Goal: Navigation & Orientation: Find specific page/section

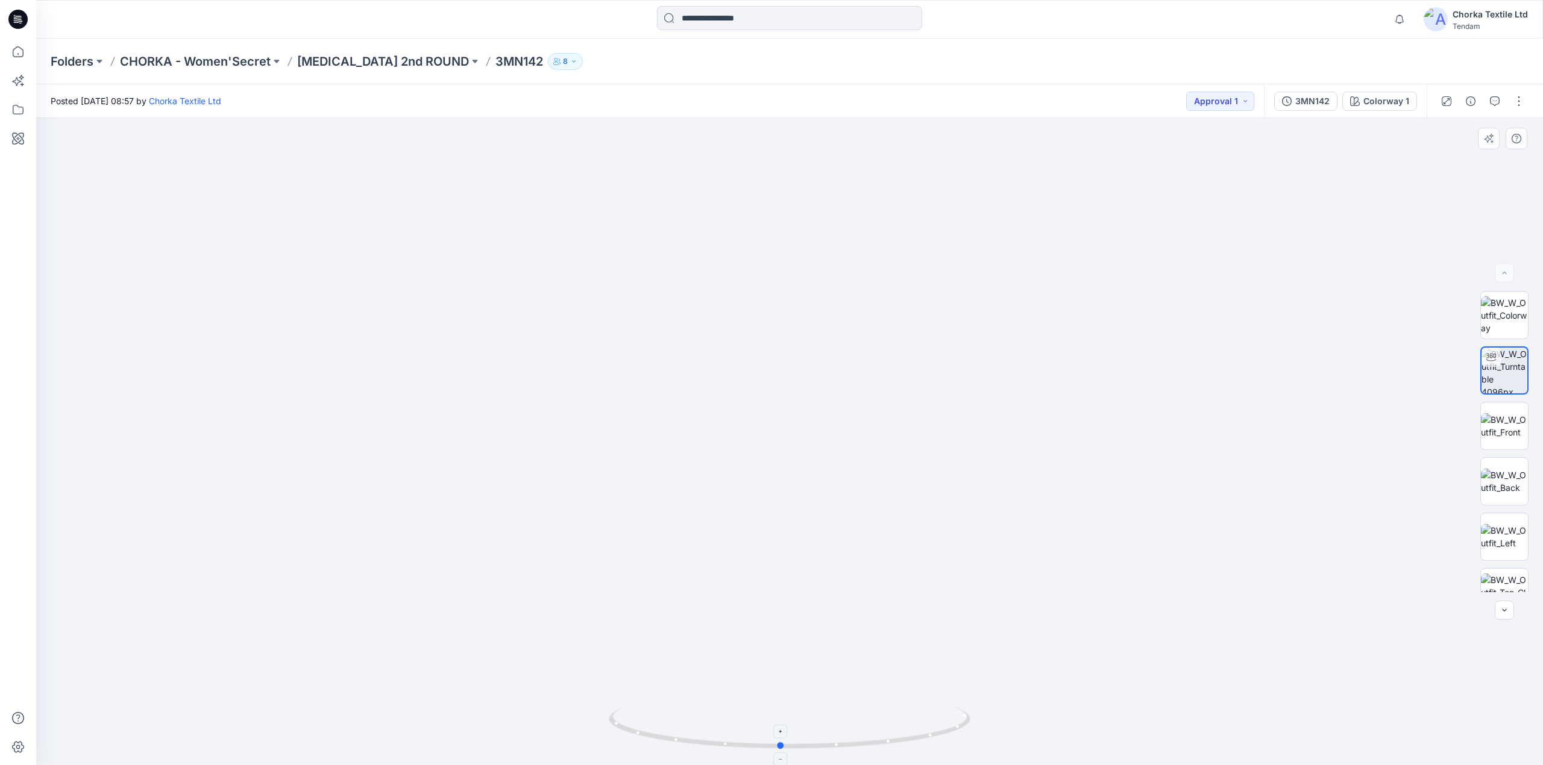
drag, startPoint x: 769, startPoint y: 746, endPoint x: 815, endPoint y: 743, distance: 46.5
click at [815, 743] on icon at bounding box center [791, 729] width 365 height 45
drag, startPoint x: 794, startPoint y: 550, endPoint x: 782, endPoint y: 714, distance: 164.4
click at [782, 714] on div at bounding box center [789, 441] width 1507 height 647
drag, startPoint x: 620, startPoint y: 444, endPoint x: 790, endPoint y: 545, distance: 197.3
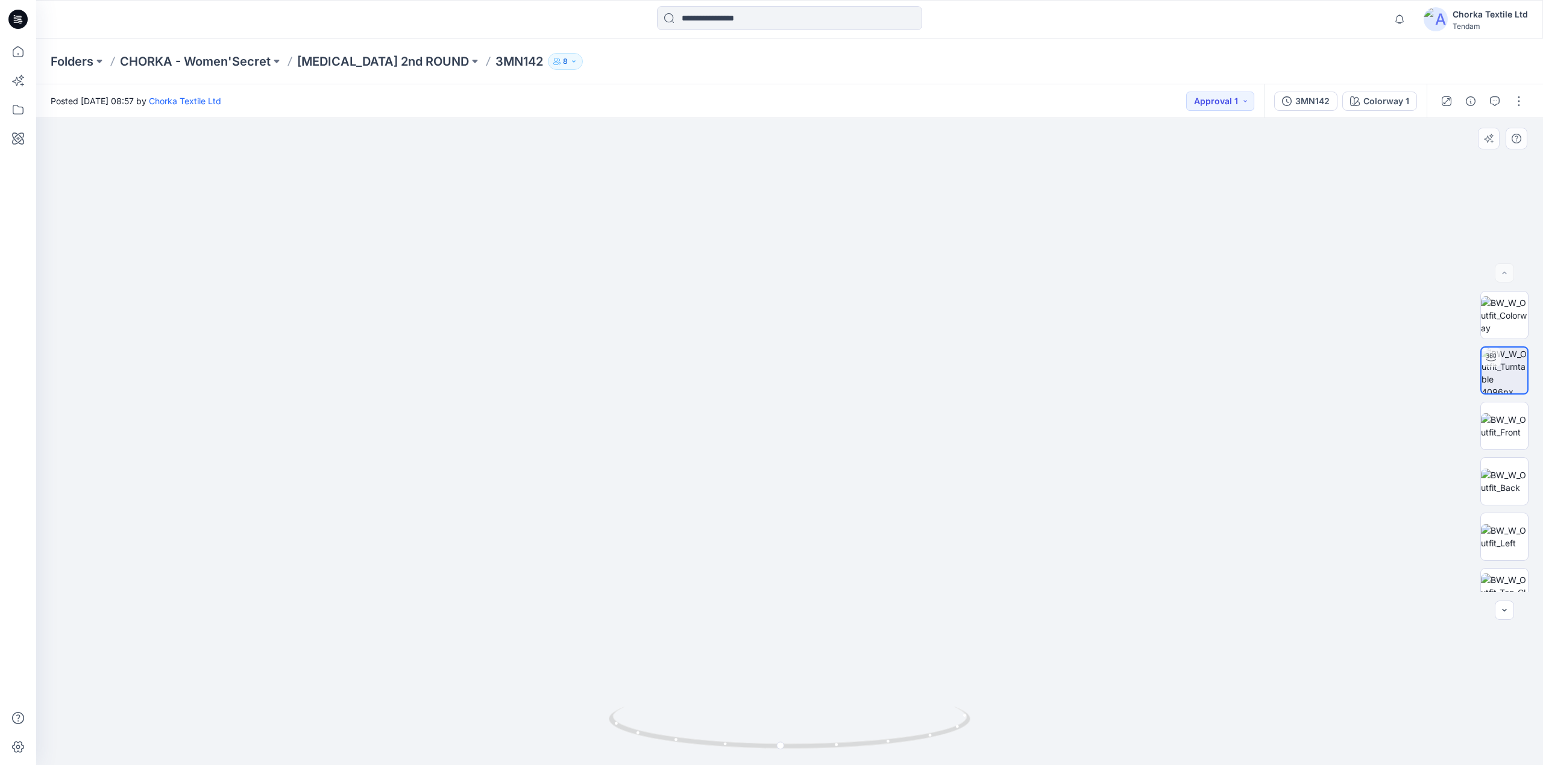
click at [790, 545] on img at bounding box center [783, 409] width 2469 height 714
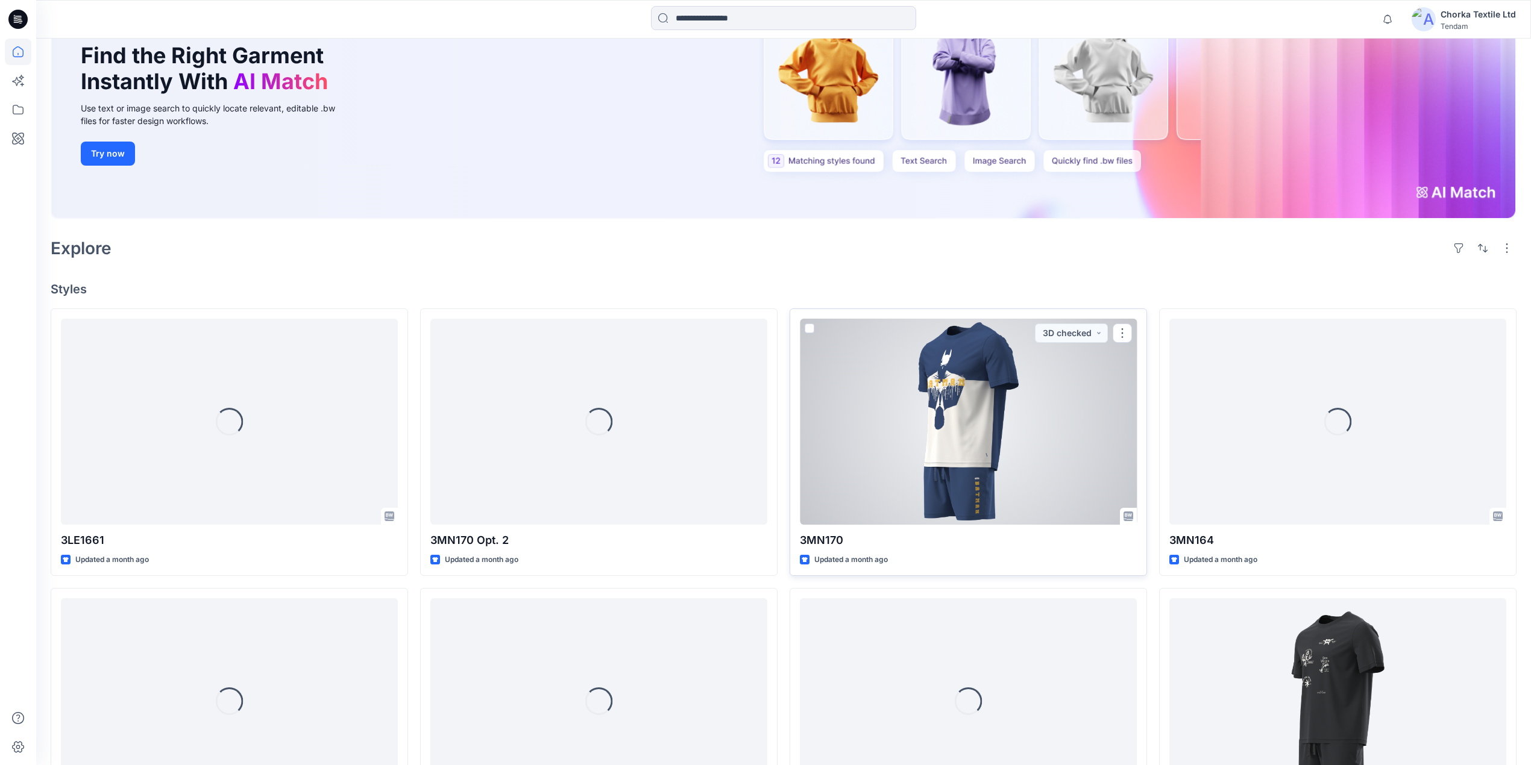
scroll to position [321, 0]
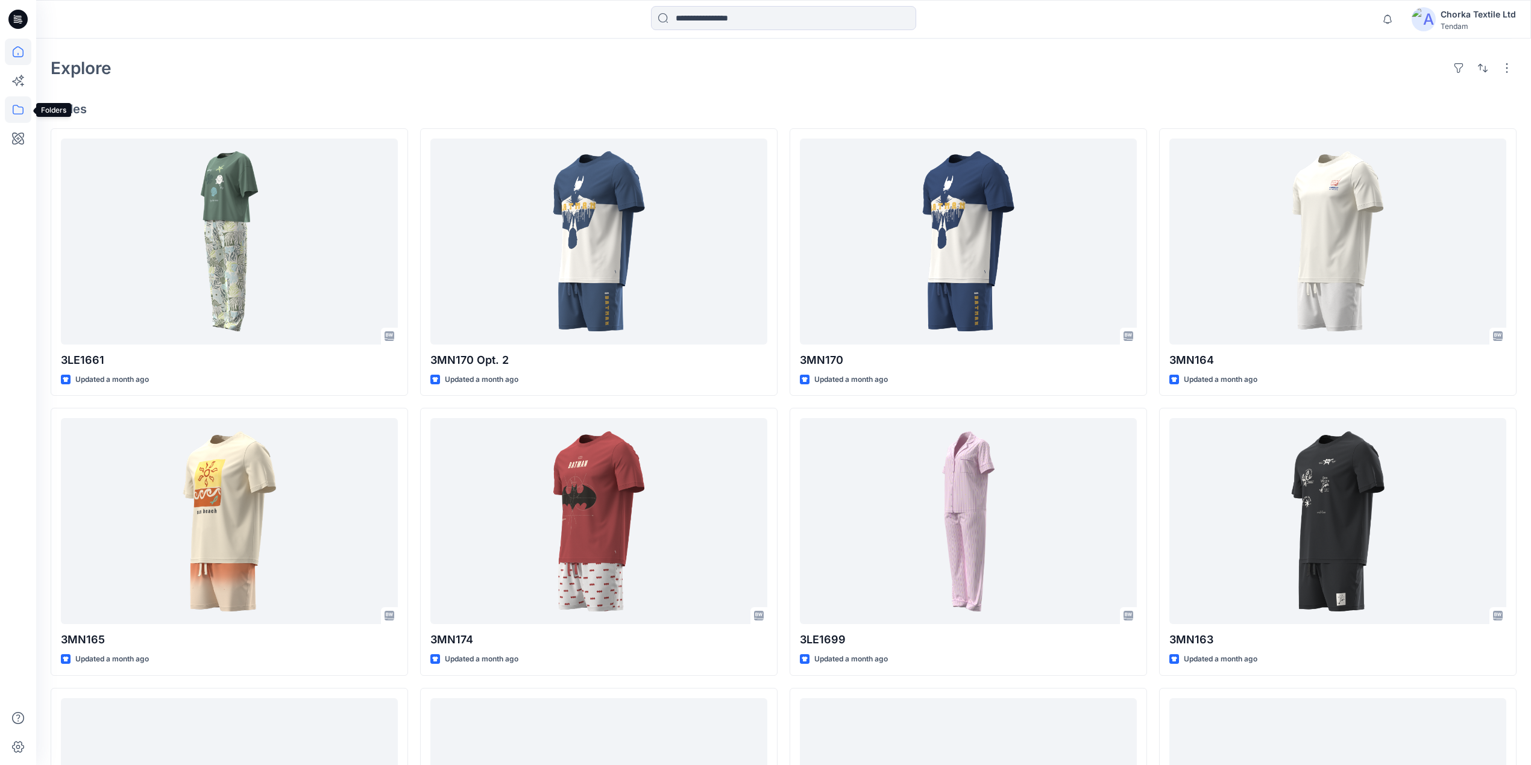
click at [17, 110] on icon at bounding box center [18, 109] width 27 height 27
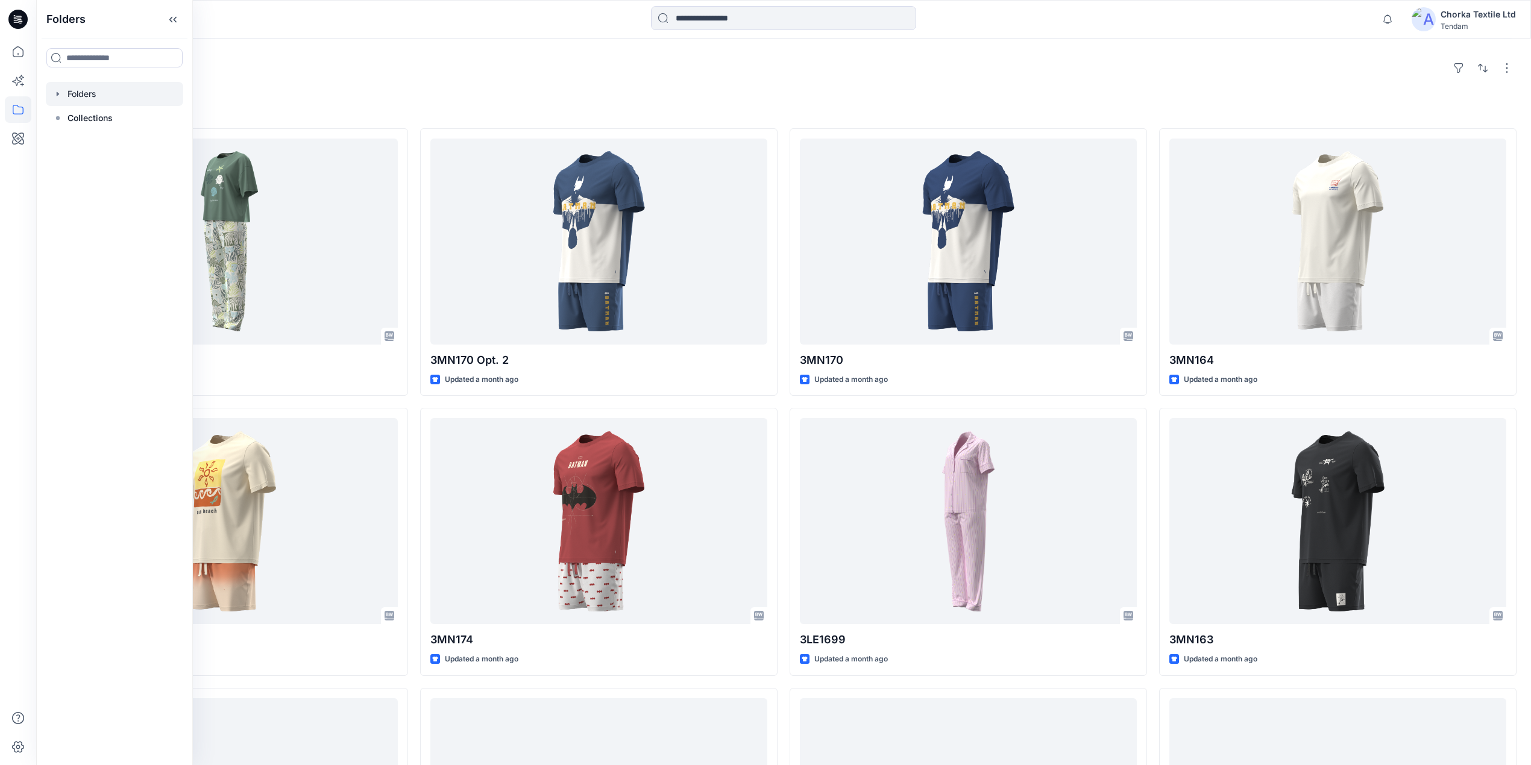
click at [82, 95] on div at bounding box center [114, 94] width 137 height 24
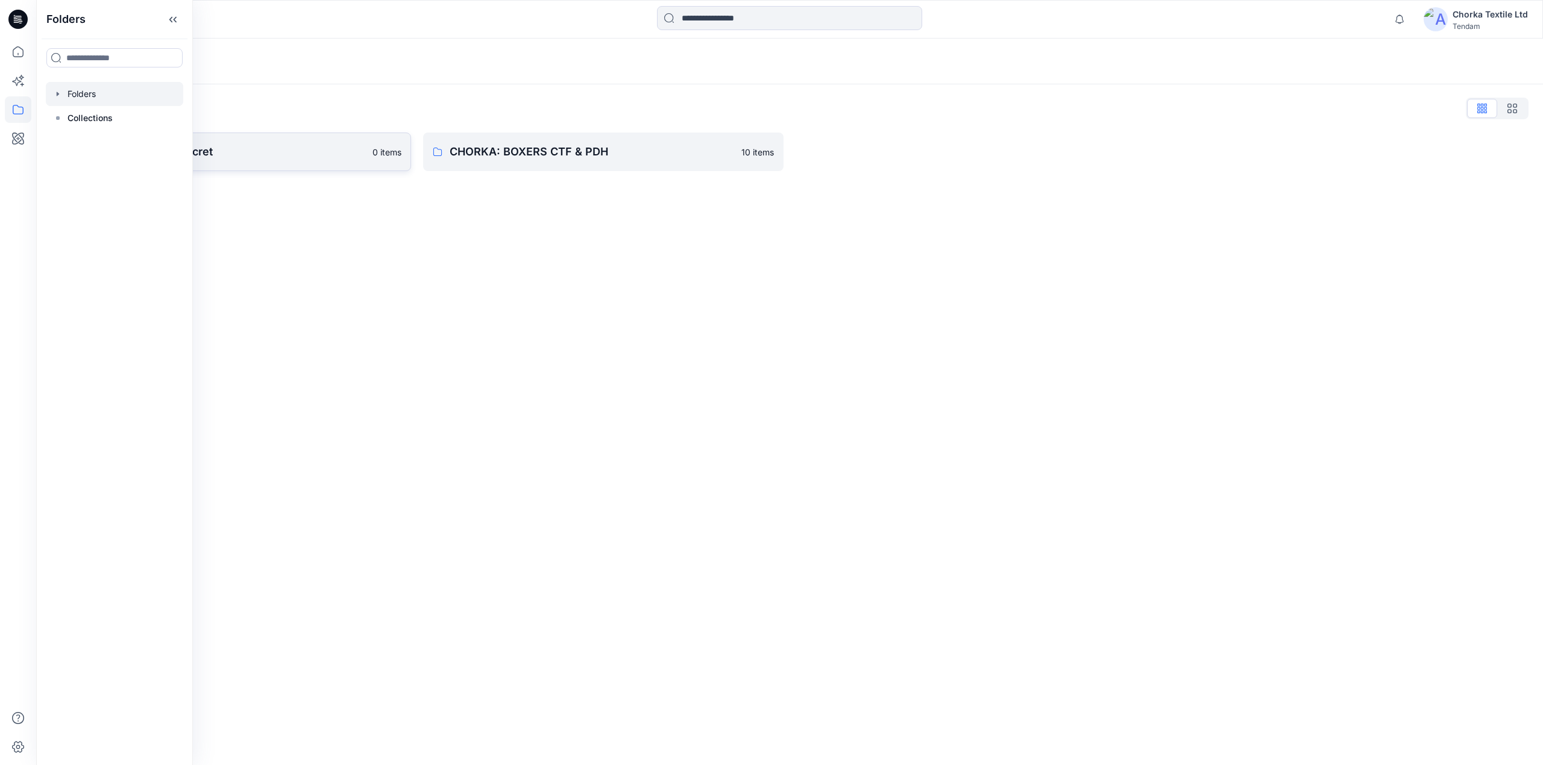
click at [333, 151] on p "CHORKA - Women'Secret" at bounding box center [221, 151] width 288 height 17
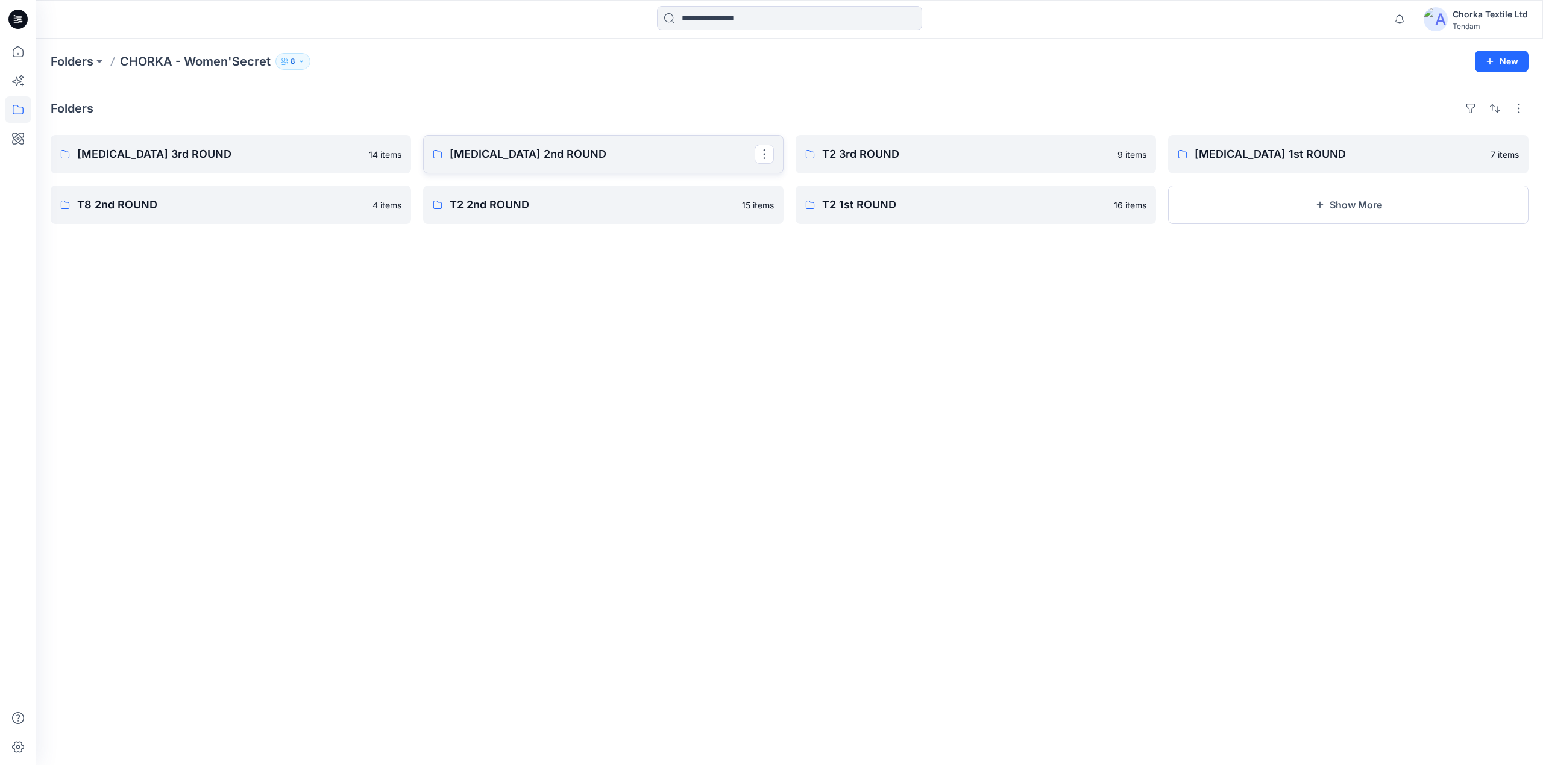
click at [501, 154] on p "[MEDICAL_DATA] 2nd ROUND" at bounding box center [602, 154] width 305 height 17
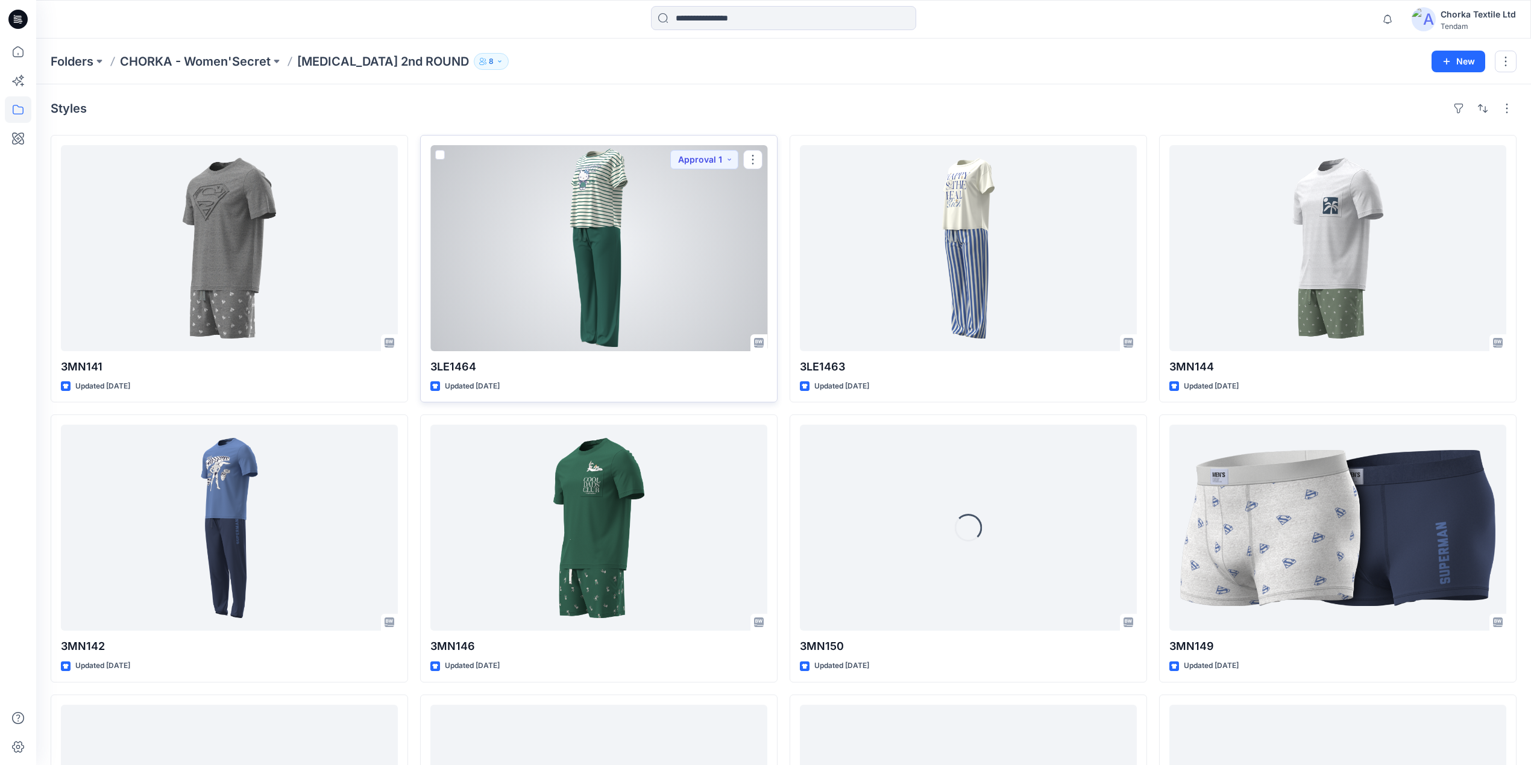
click at [598, 228] on div at bounding box center [598, 248] width 337 height 206
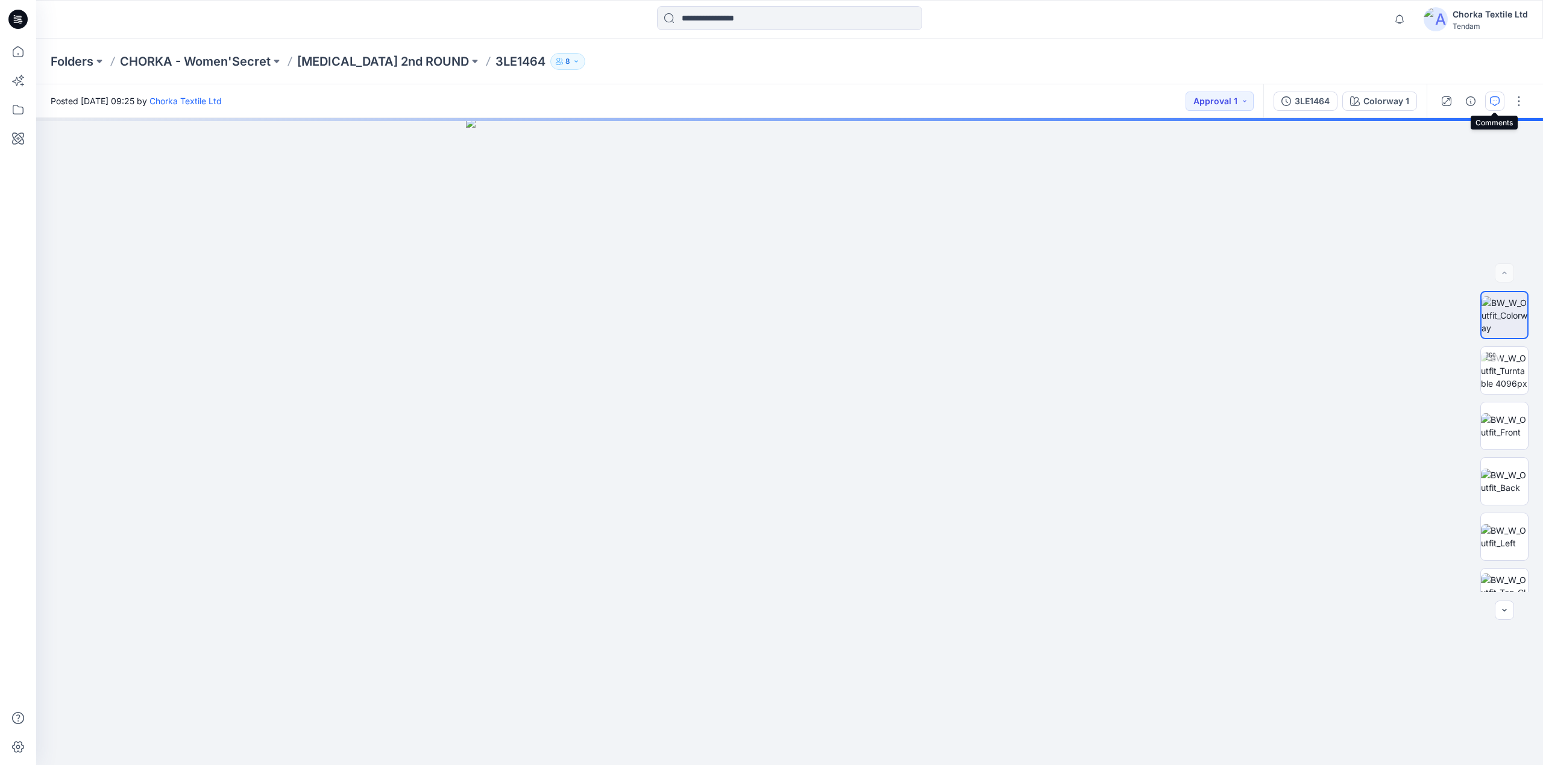
click at [1495, 96] on icon "button" at bounding box center [1495, 101] width 10 height 10
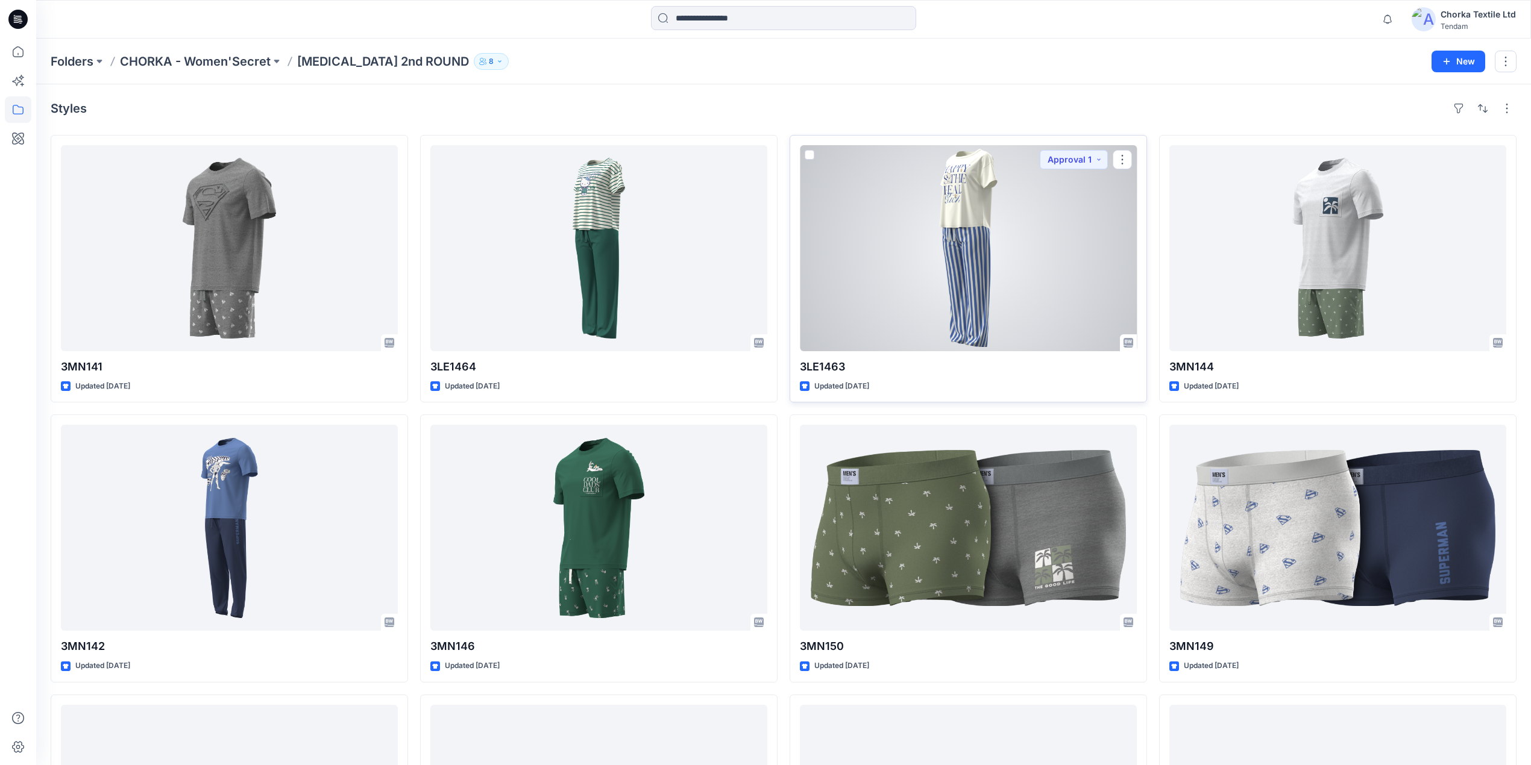
click at [960, 250] on div at bounding box center [968, 248] width 337 height 206
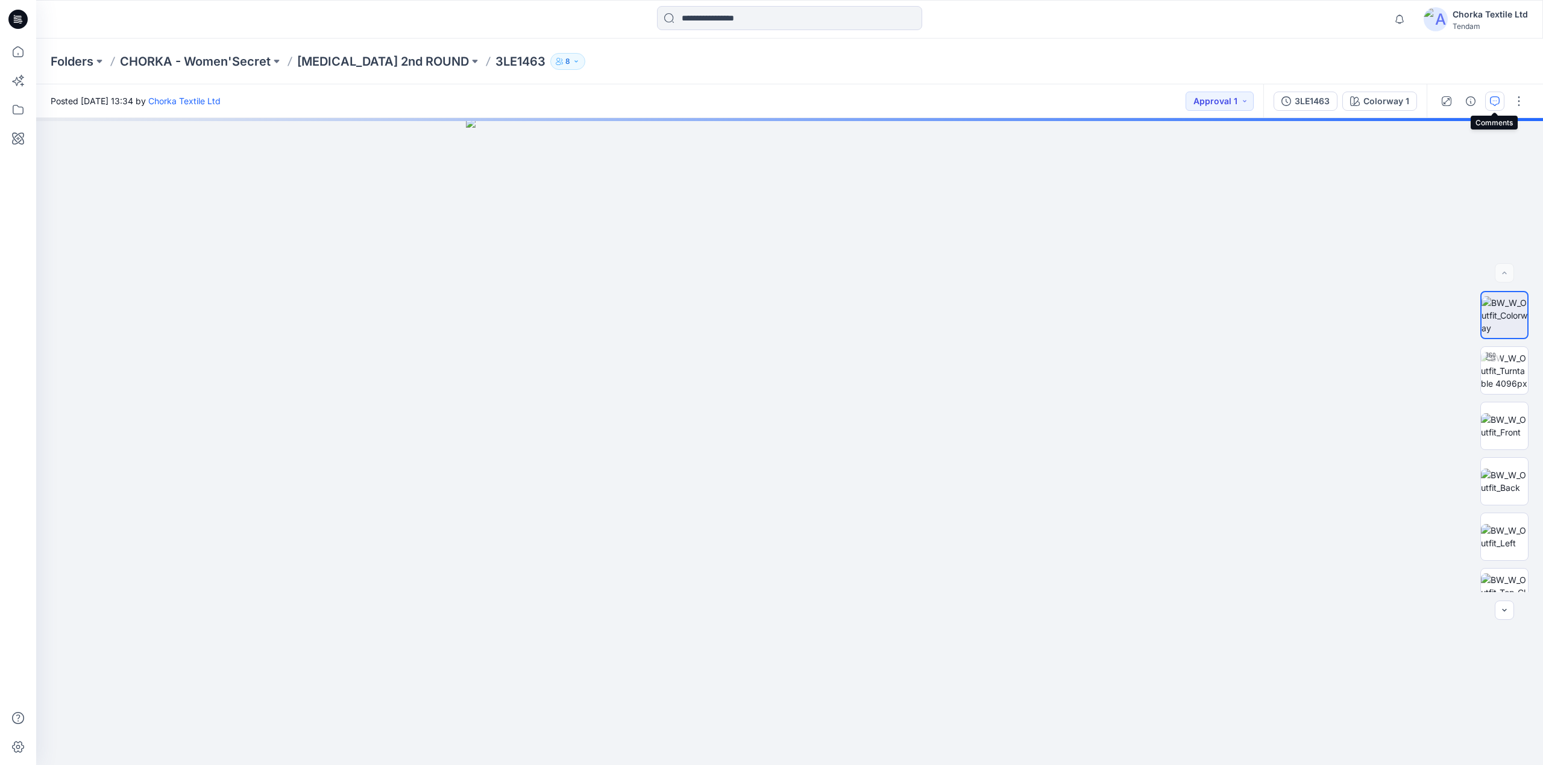
click at [1495, 96] on icon "button" at bounding box center [1495, 101] width 10 height 10
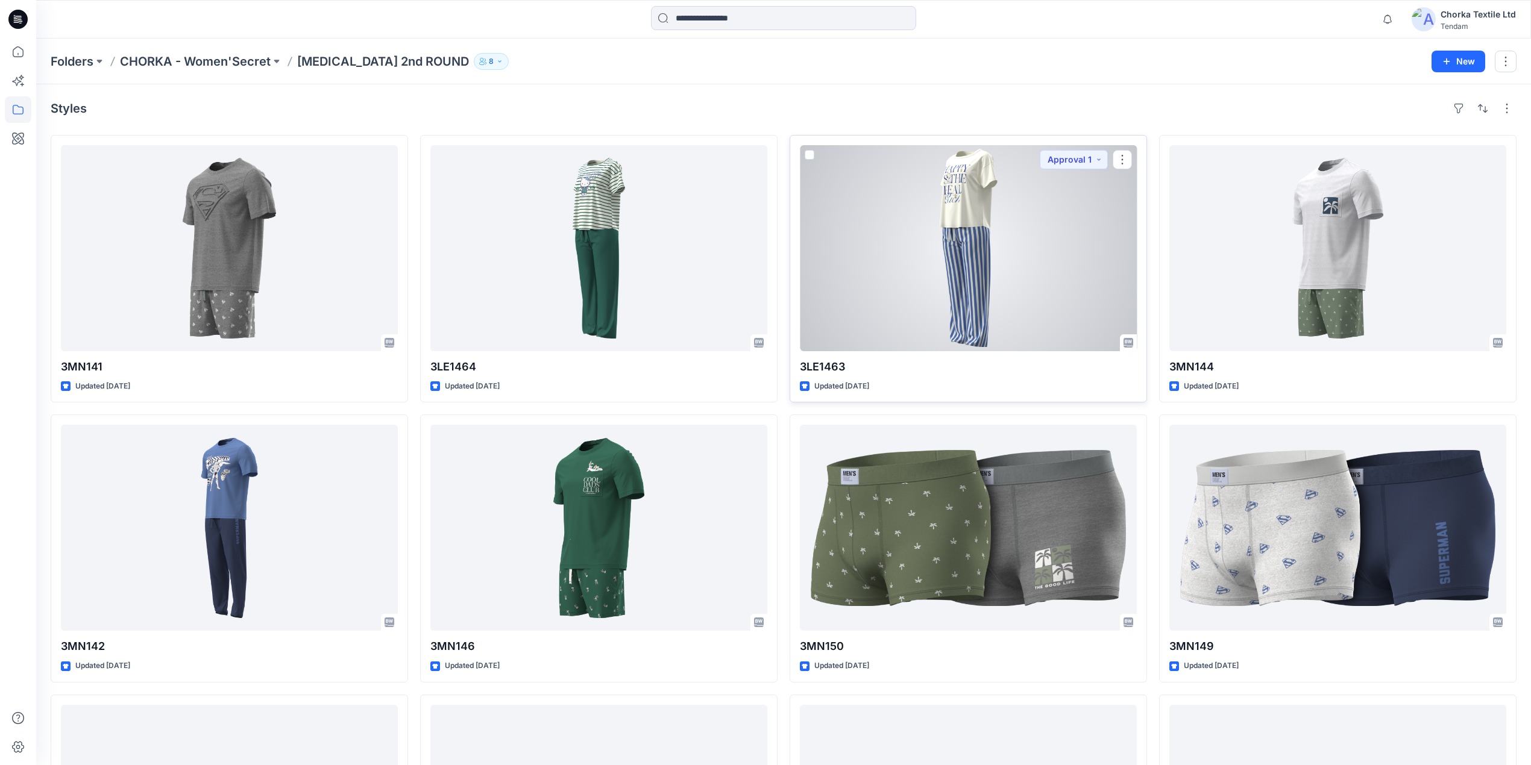
click at [961, 244] on div at bounding box center [968, 248] width 337 height 206
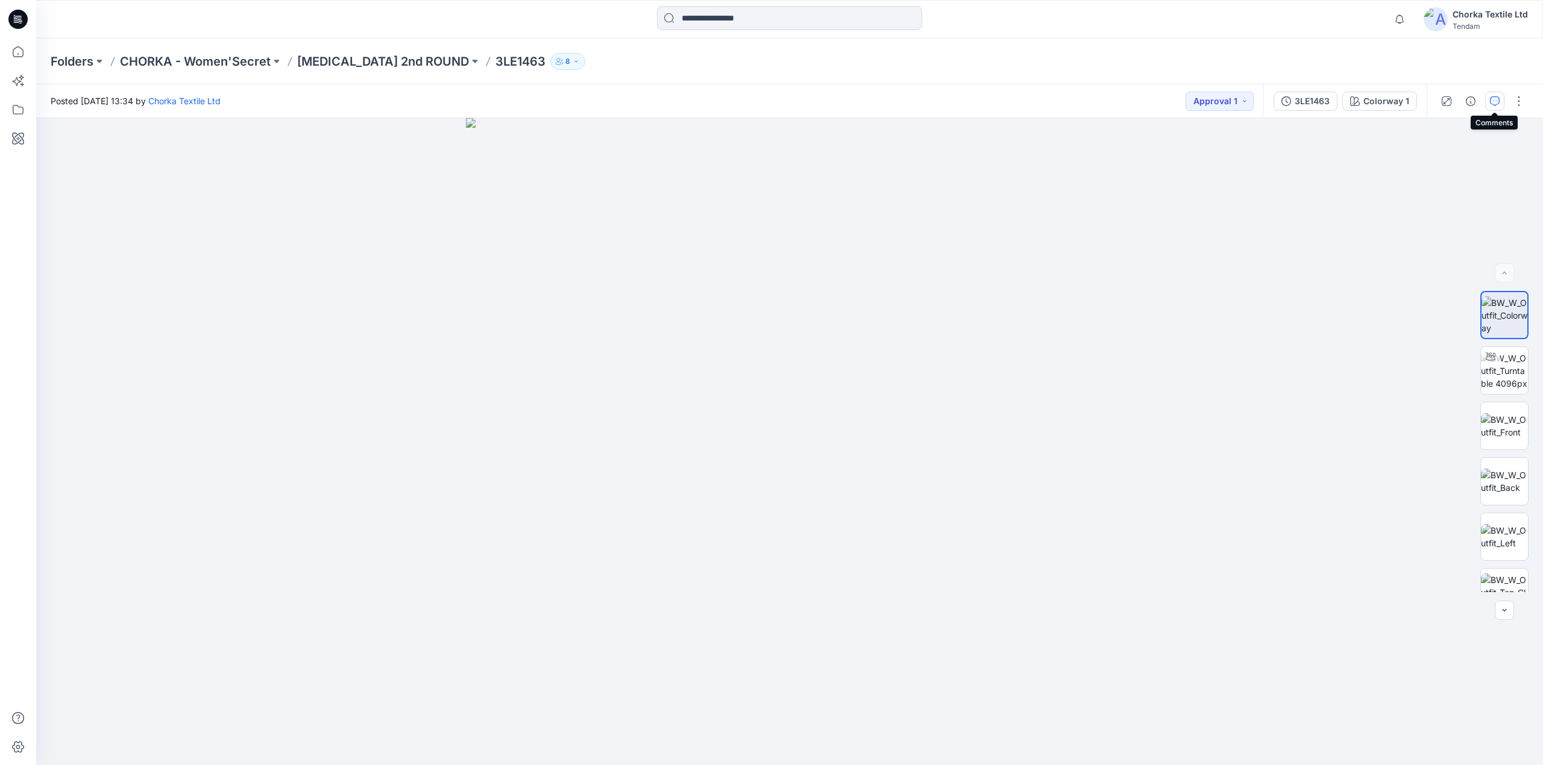
click at [1497, 96] on icon "button" at bounding box center [1495, 101] width 10 height 10
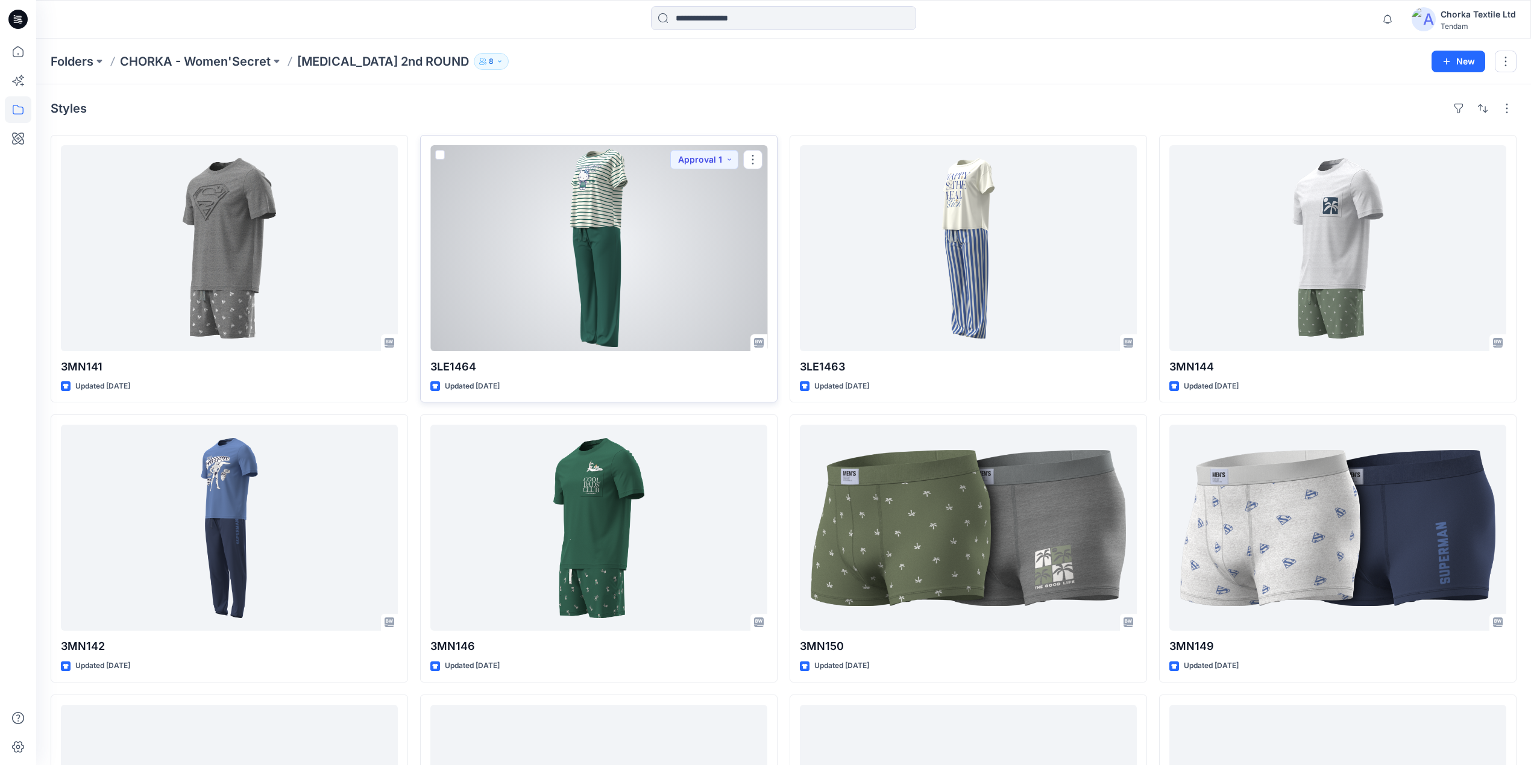
click at [577, 247] on div at bounding box center [598, 248] width 337 height 206
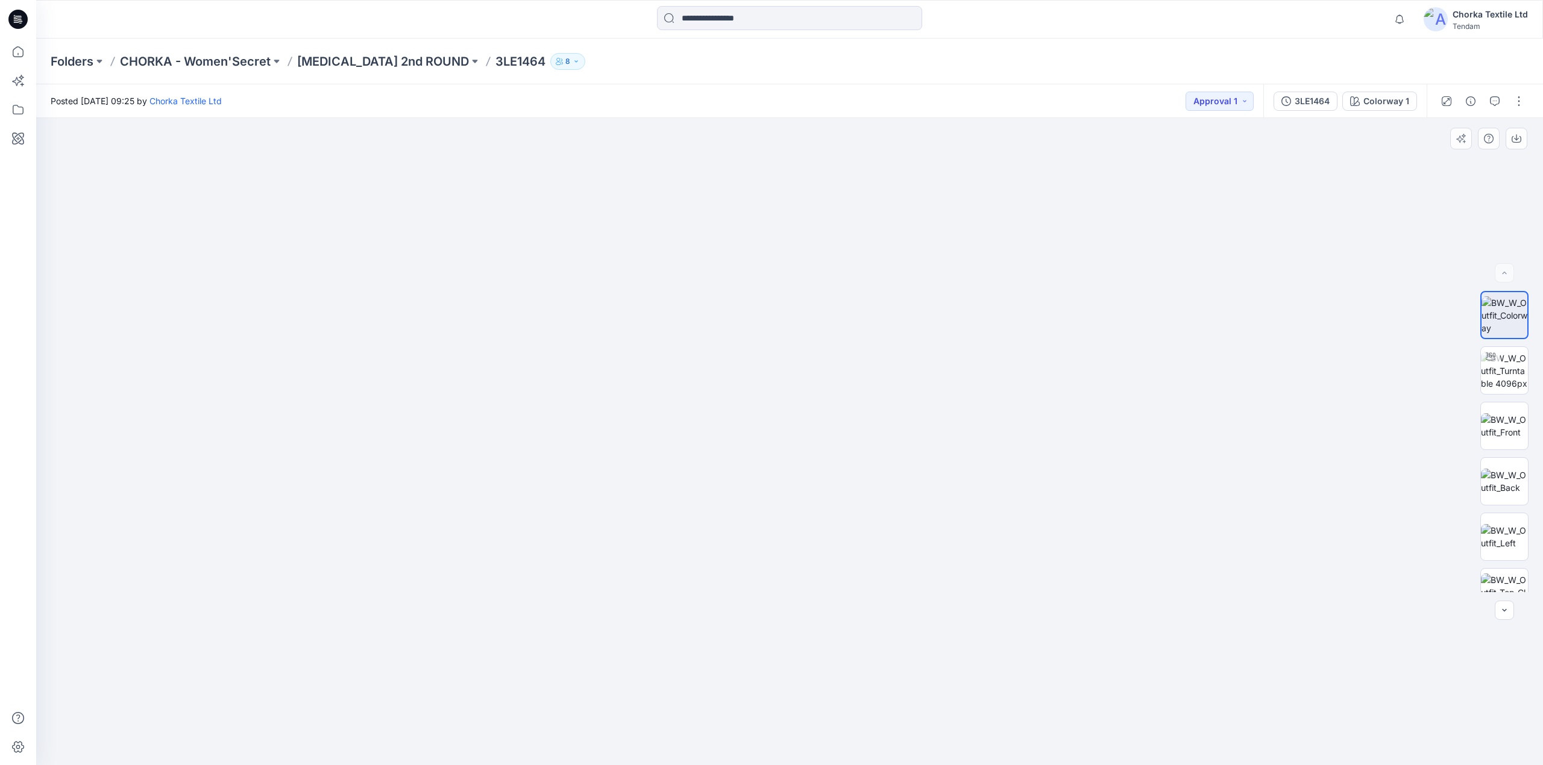
drag, startPoint x: 851, startPoint y: 295, endPoint x: 873, endPoint y: 594, distance: 300.4
click at [873, 594] on img at bounding box center [806, 369] width 1540 height 794
click at [1498, 356] on img at bounding box center [1504, 371] width 47 height 38
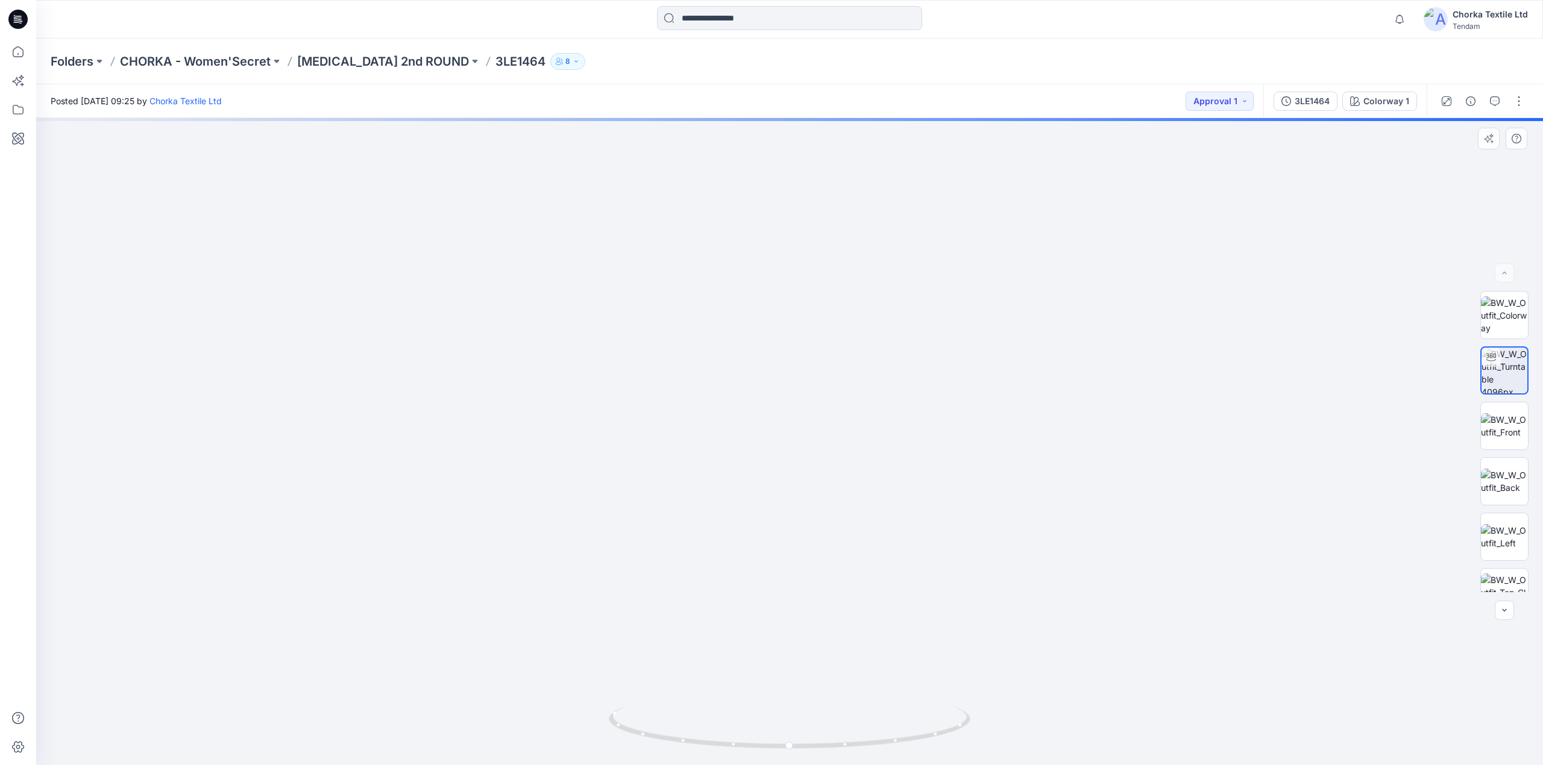
drag, startPoint x: 794, startPoint y: 456, endPoint x: 792, endPoint y: 487, distance: 30.8
click at [791, 493] on img at bounding box center [780, 318] width 1688 height 896
drag, startPoint x: 735, startPoint y: 347, endPoint x: 827, endPoint y: 374, distance: 95.5
click at [827, 374] on img at bounding box center [870, 338] width 1688 height 856
drag, startPoint x: 1235, startPoint y: 423, endPoint x: 890, endPoint y: 365, distance: 349.6
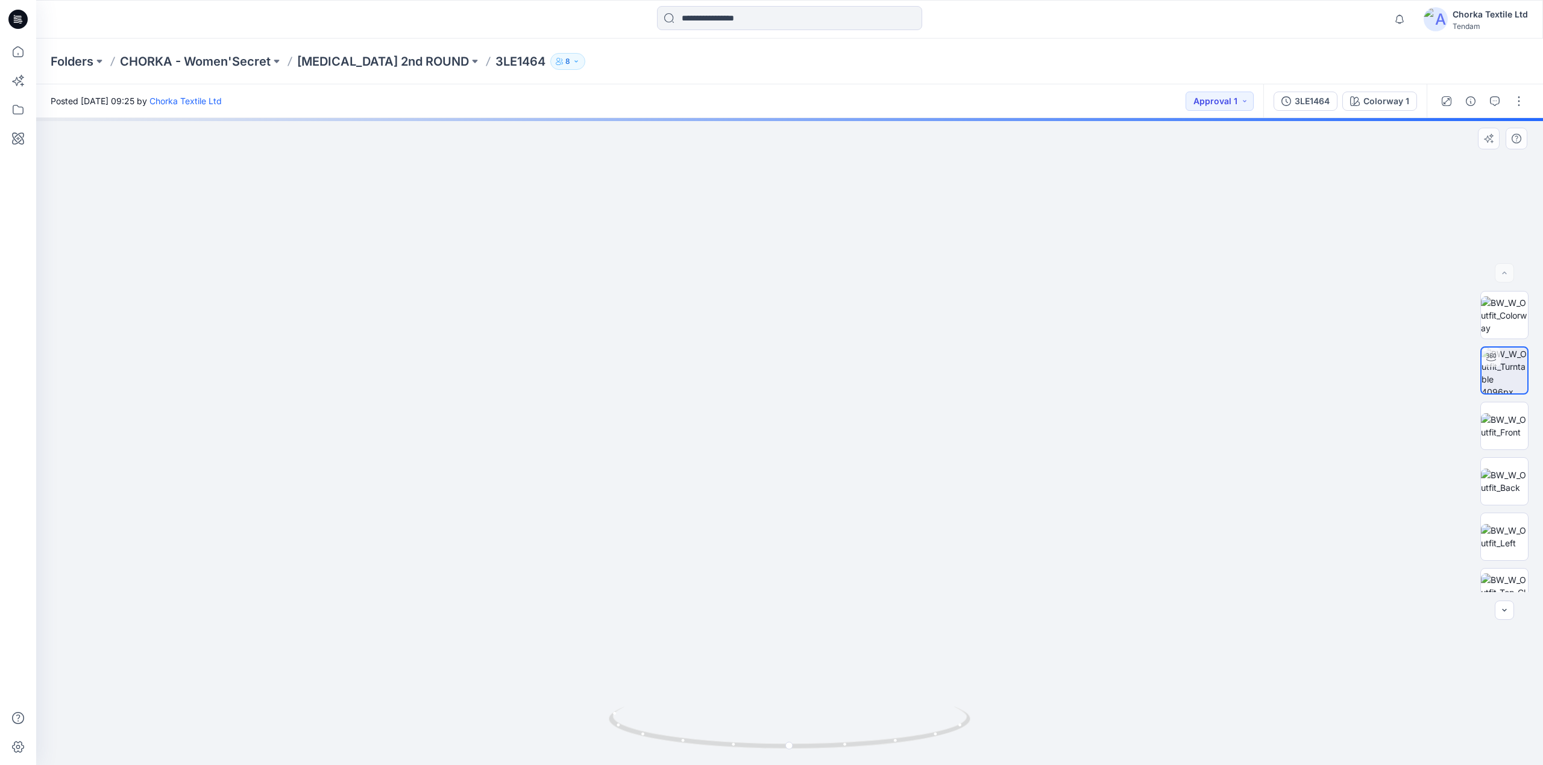
click at [890, 365] on img at bounding box center [856, 234] width 2431 height 1062
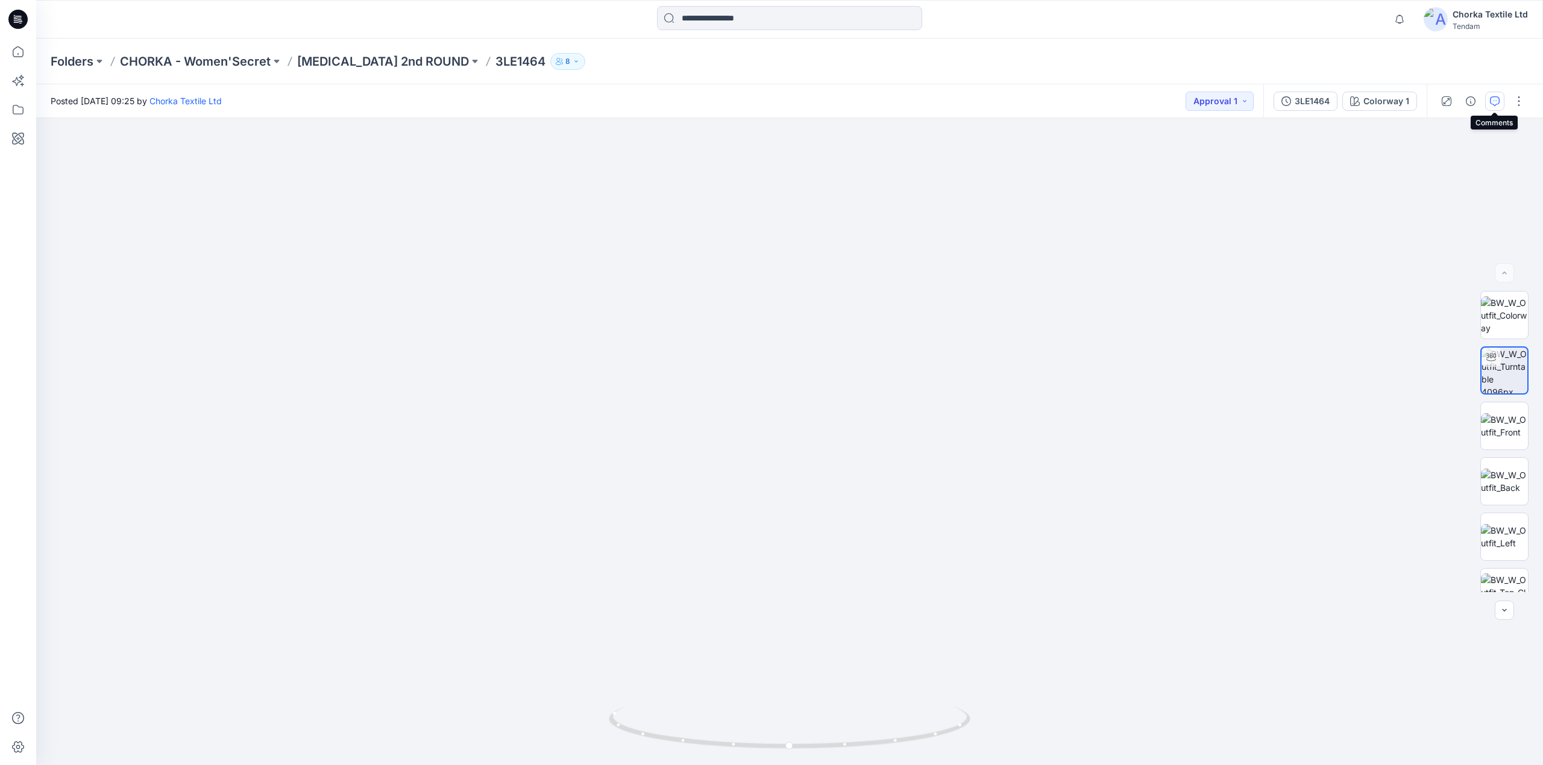
click at [1488, 94] on button "button" at bounding box center [1494, 101] width 19 height 19
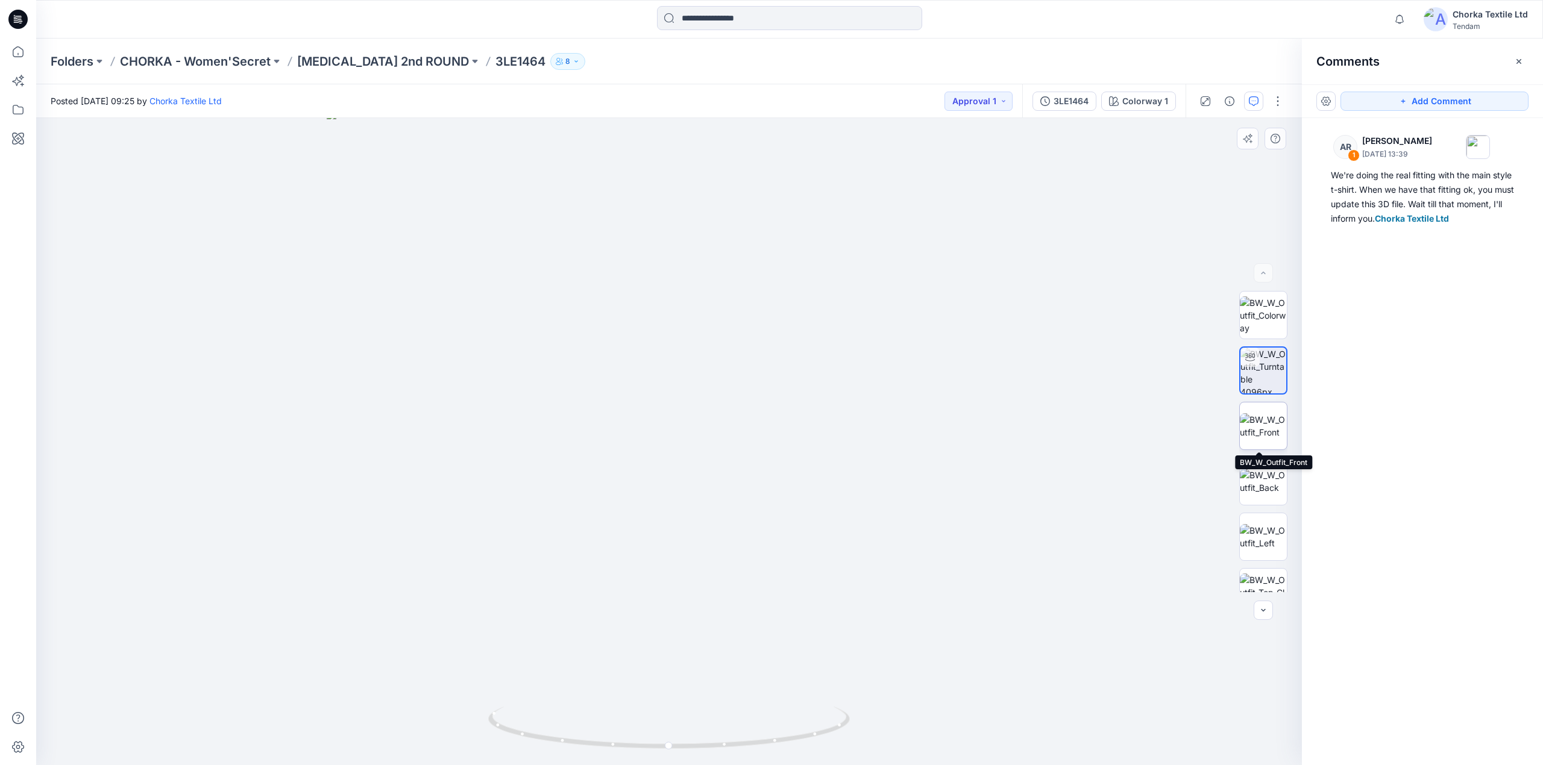
click at [1257, 413] on img at bounding box center [1263, 425] width 47 height 25
click at [1257, 377] on div at bounding box center [1263, 441] width 48 height 301
click at [1258, 391] on img at bounding box center [1263, 401] width 47 height 25
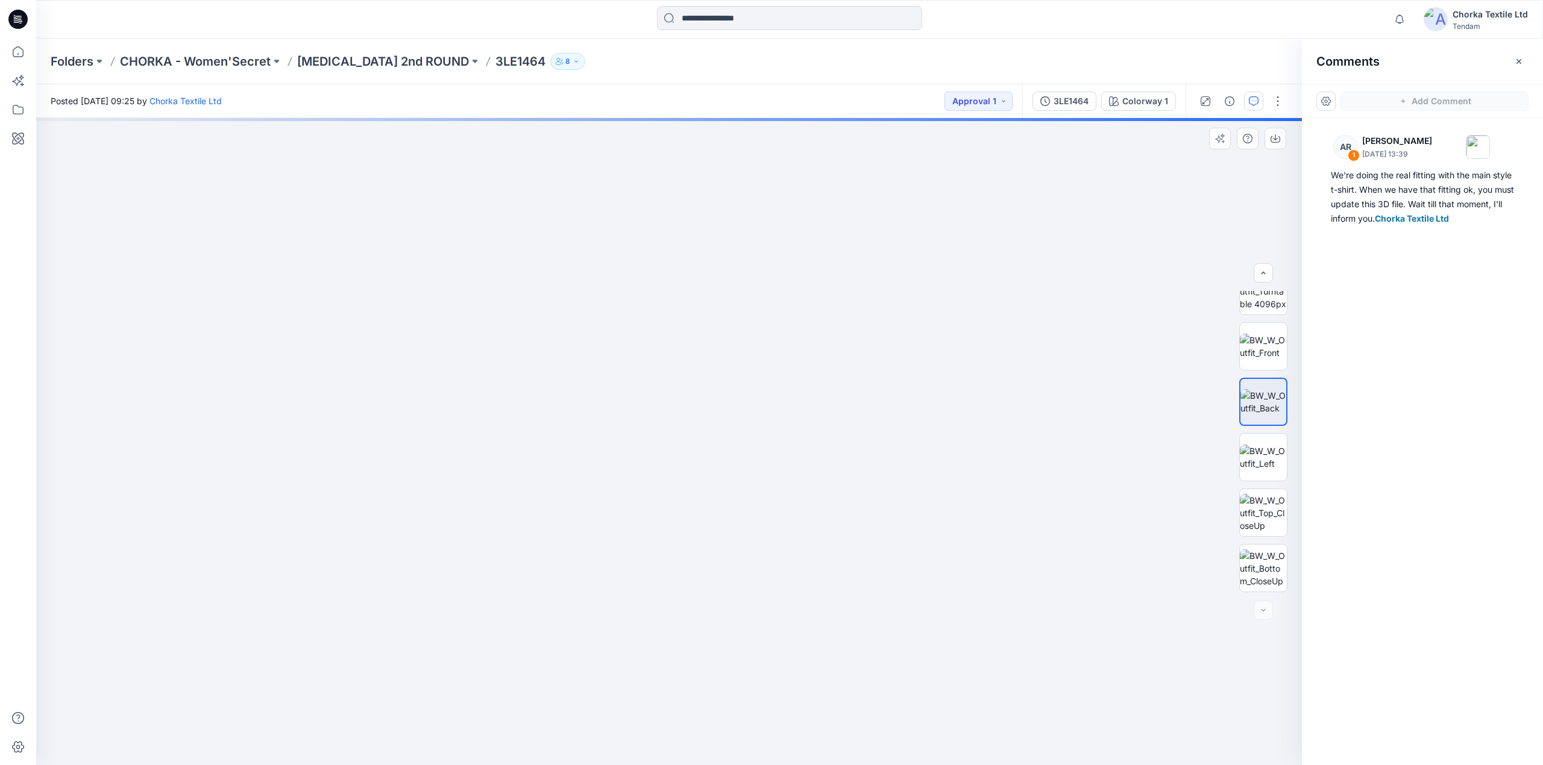
drag, startPoint x: 691, startPoint y: 196, endPoint x: 729, endPoint y: 485, distance: 291.2
click at [729, 485] on img at bounding box center [706, 400] width 1391 height 731
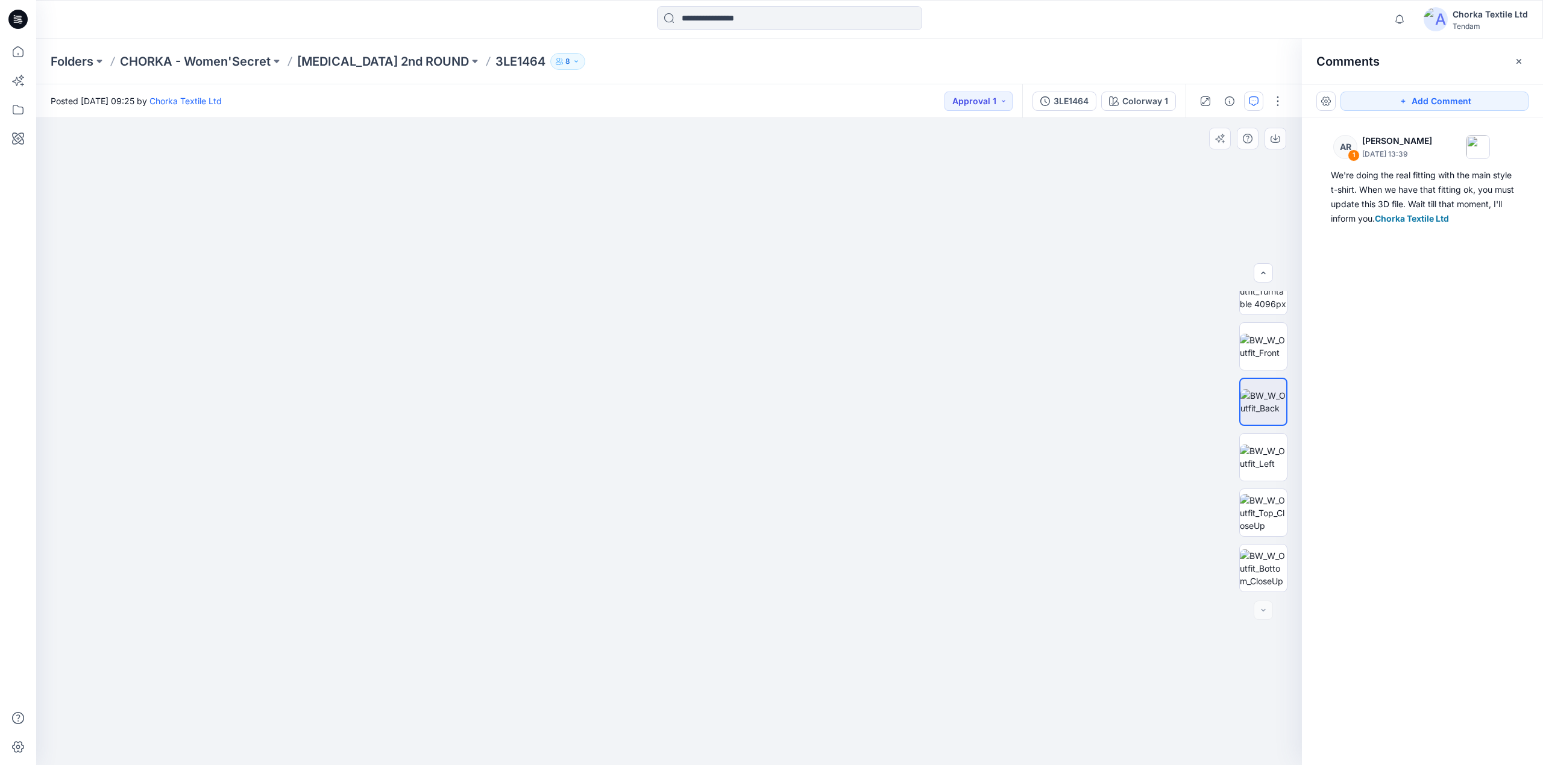
drag, startPoint x: 1019, startPoint y: 512, endPoint x: 653, endPoint y: 409, distance: 379.7
click at [653, 409] on img at bounding box center [656, 291] width 2431 height 950
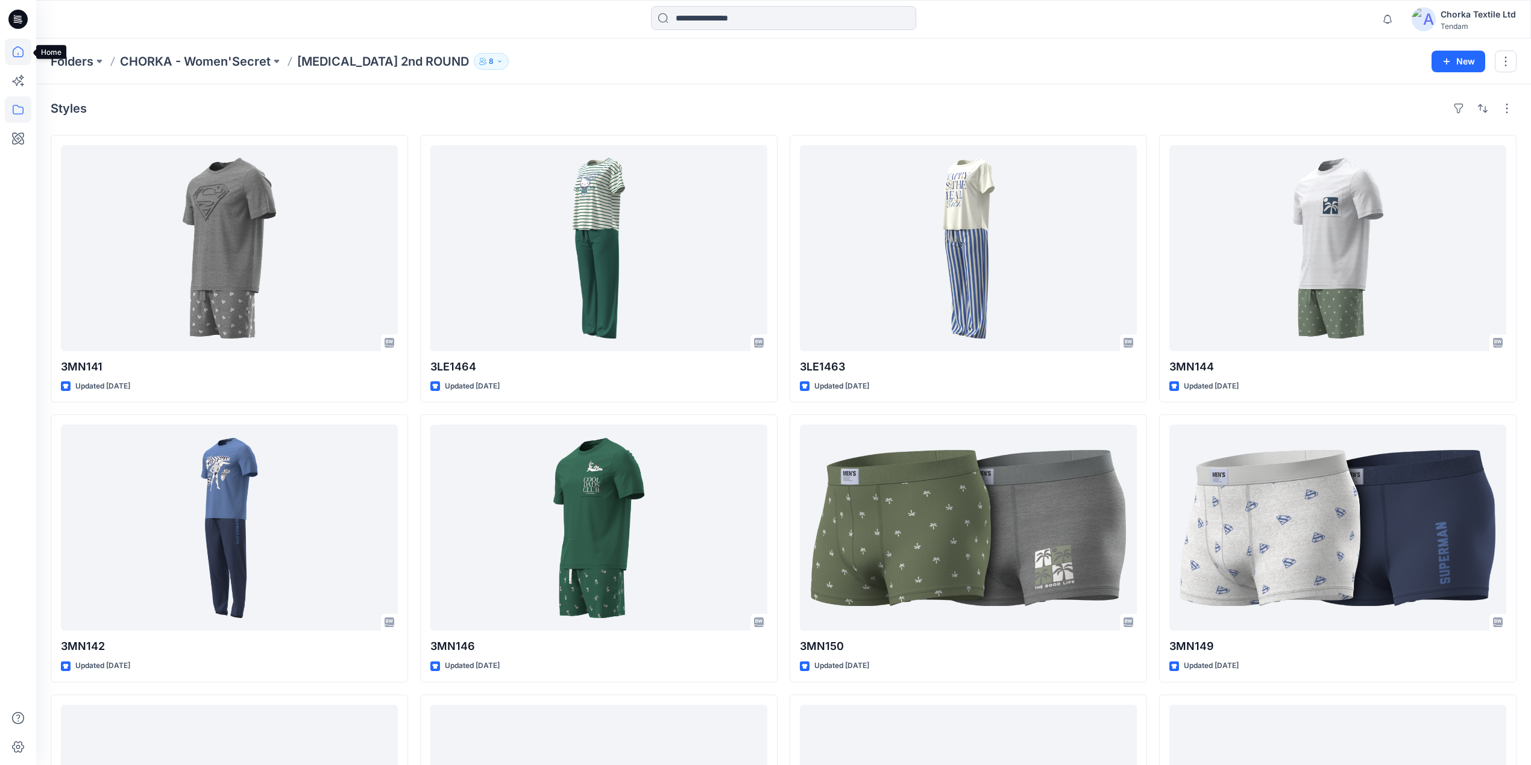
click at [19, 47] on icon at bounding box center [18, 51] width 11 height 11
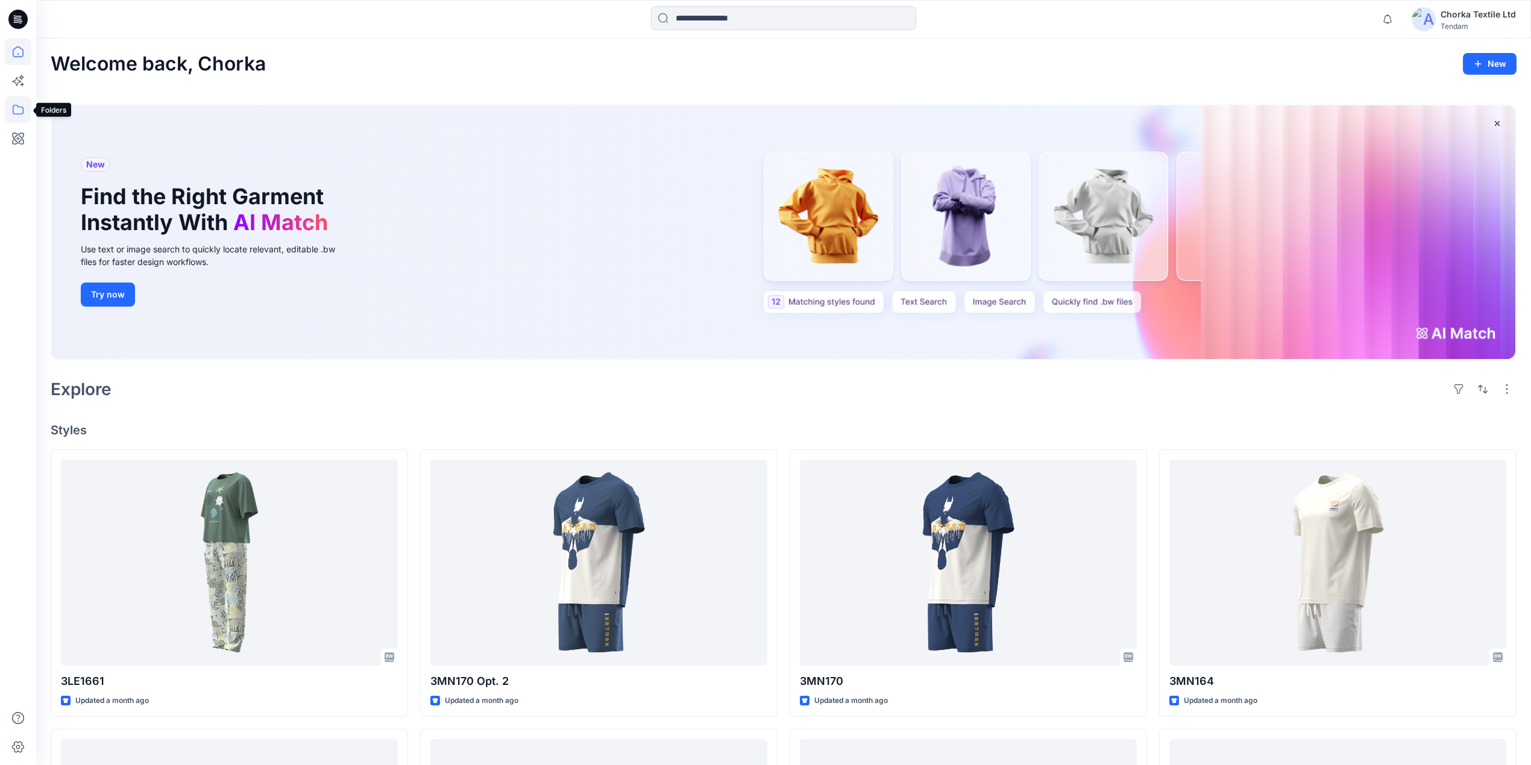
click at [14, 112] on icon at bounding box center [18, 109] width 27 height 27
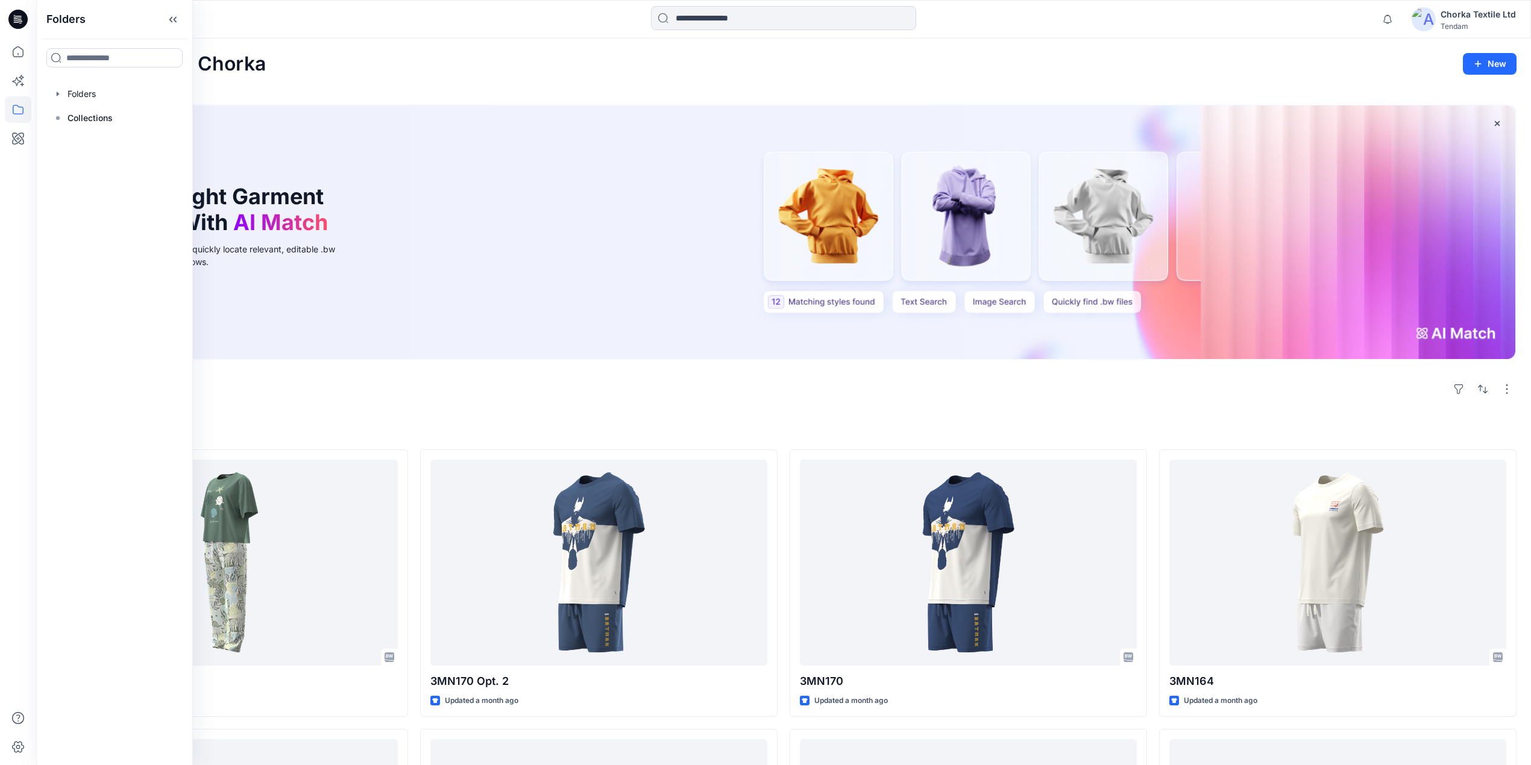
click at [15, 20] on icon at bounding box center [17, 19] width 19 height 19
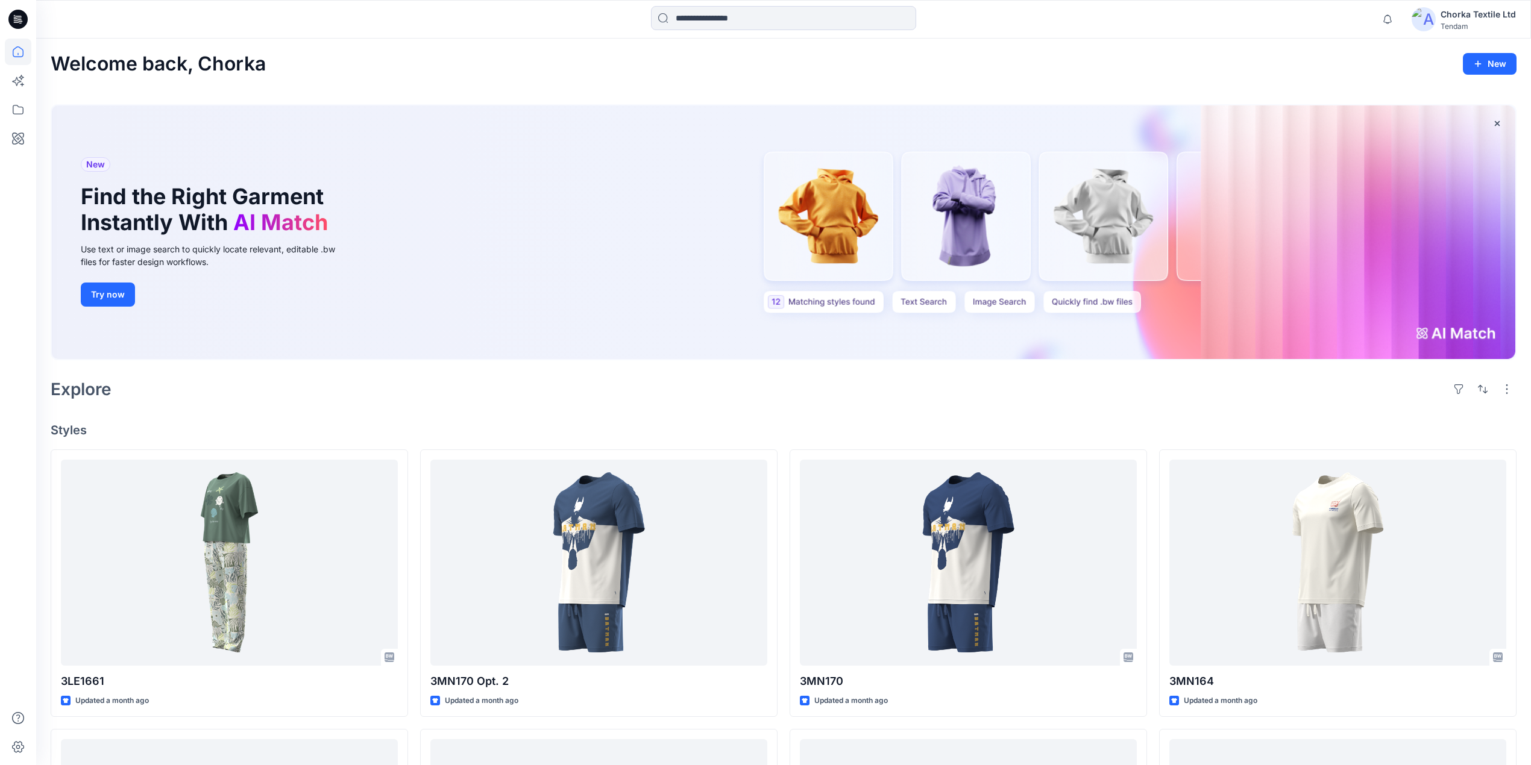
click at [15, 20] on icon at bounding box center [17, 19] width 19 height 19
click at [15, 107] on icon at bounding box center [18, 109] width 27 height 27
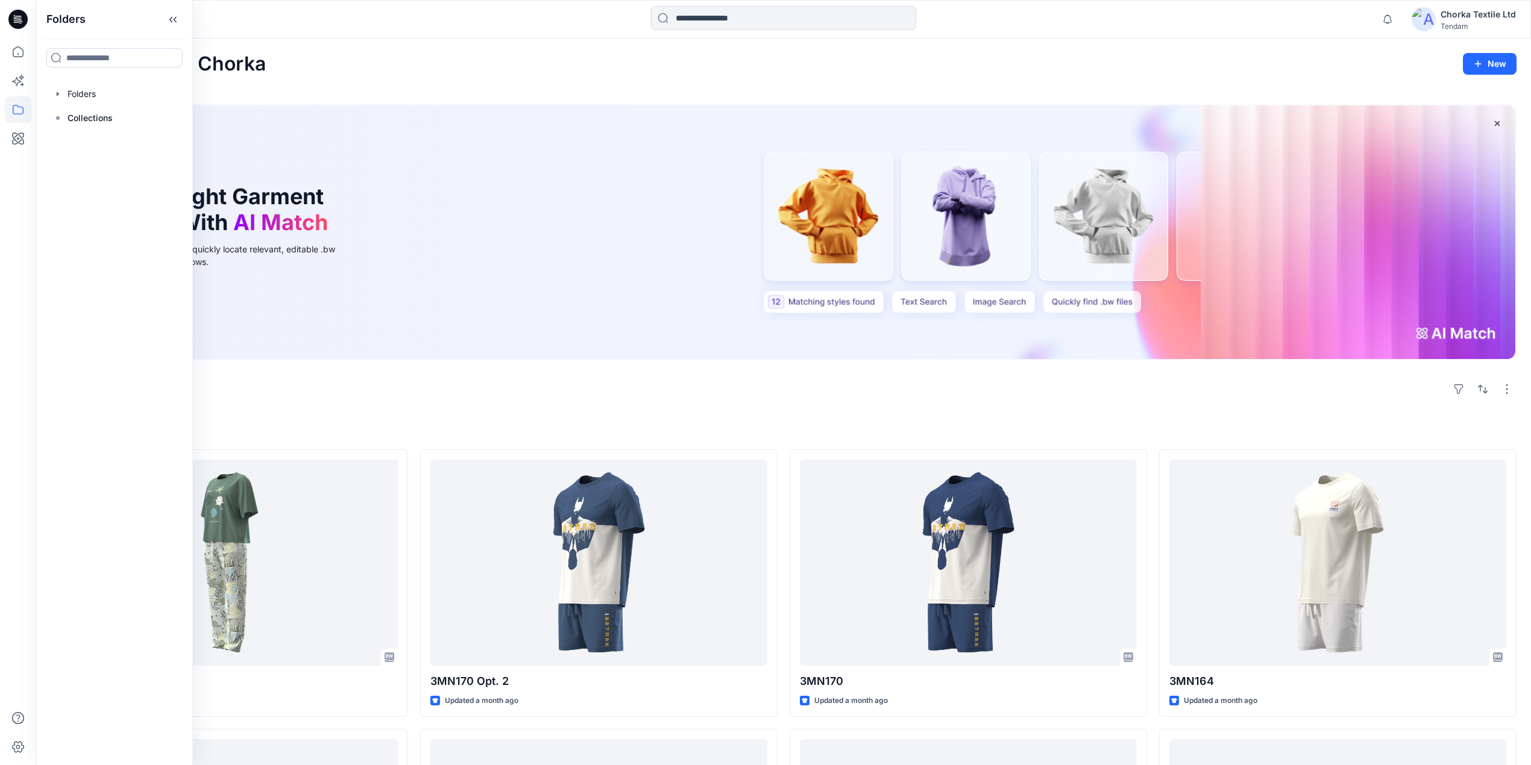
click at [13, 17] on icon at bounding box center [17, 19] width 19 height 19
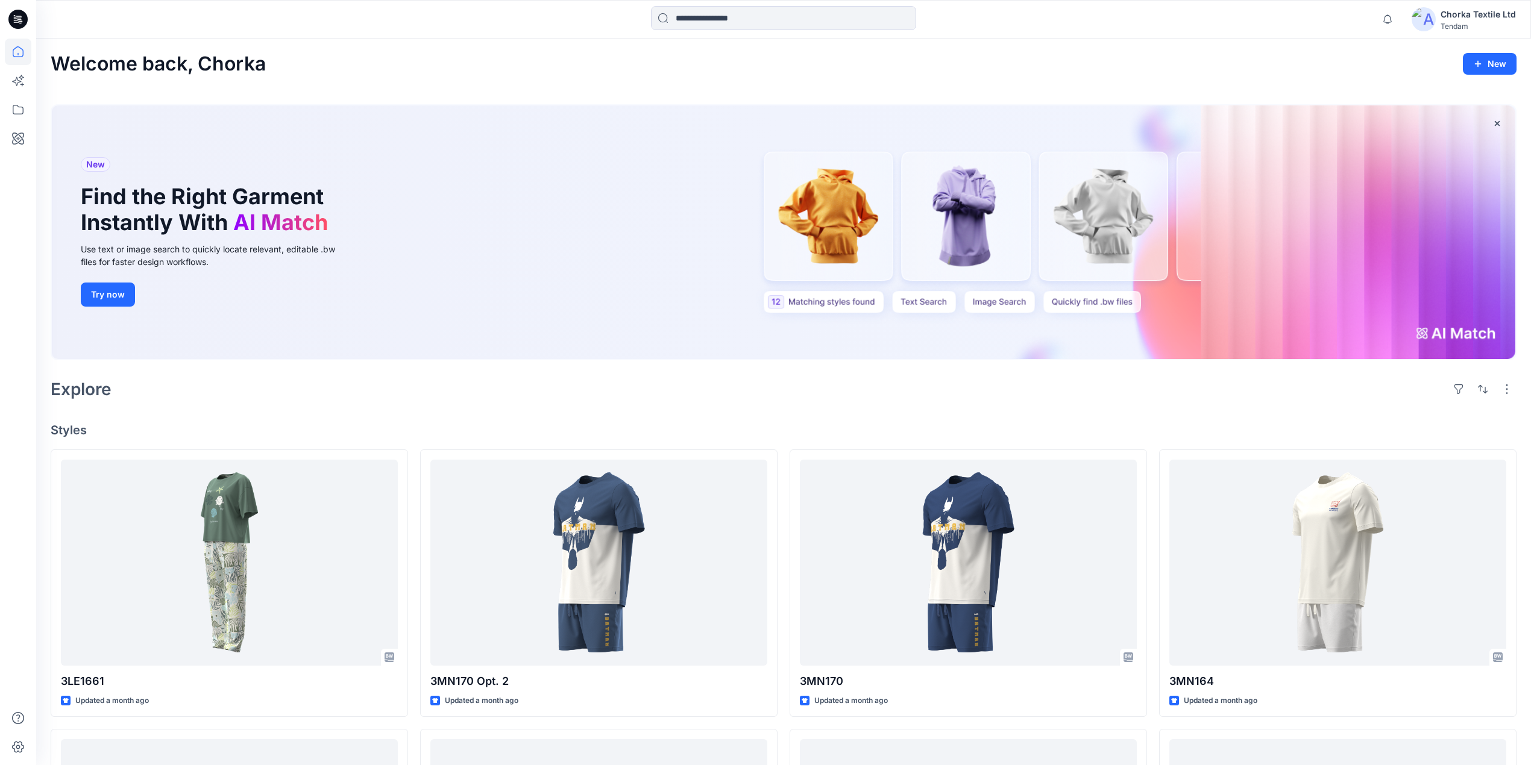
click at [22, 18] on icon at bounding box center [17, 19] width 19 height 19
click at [18, 18] on icon at bounding box center [17, 19] width 19 height 19
click at [15, 54] on icon at bounding box center [18, 52] width 27 height 27
click at [435, 60] on div "Welcome back, Chorka New" at bounding box center [784, 64] width 1466 height 22
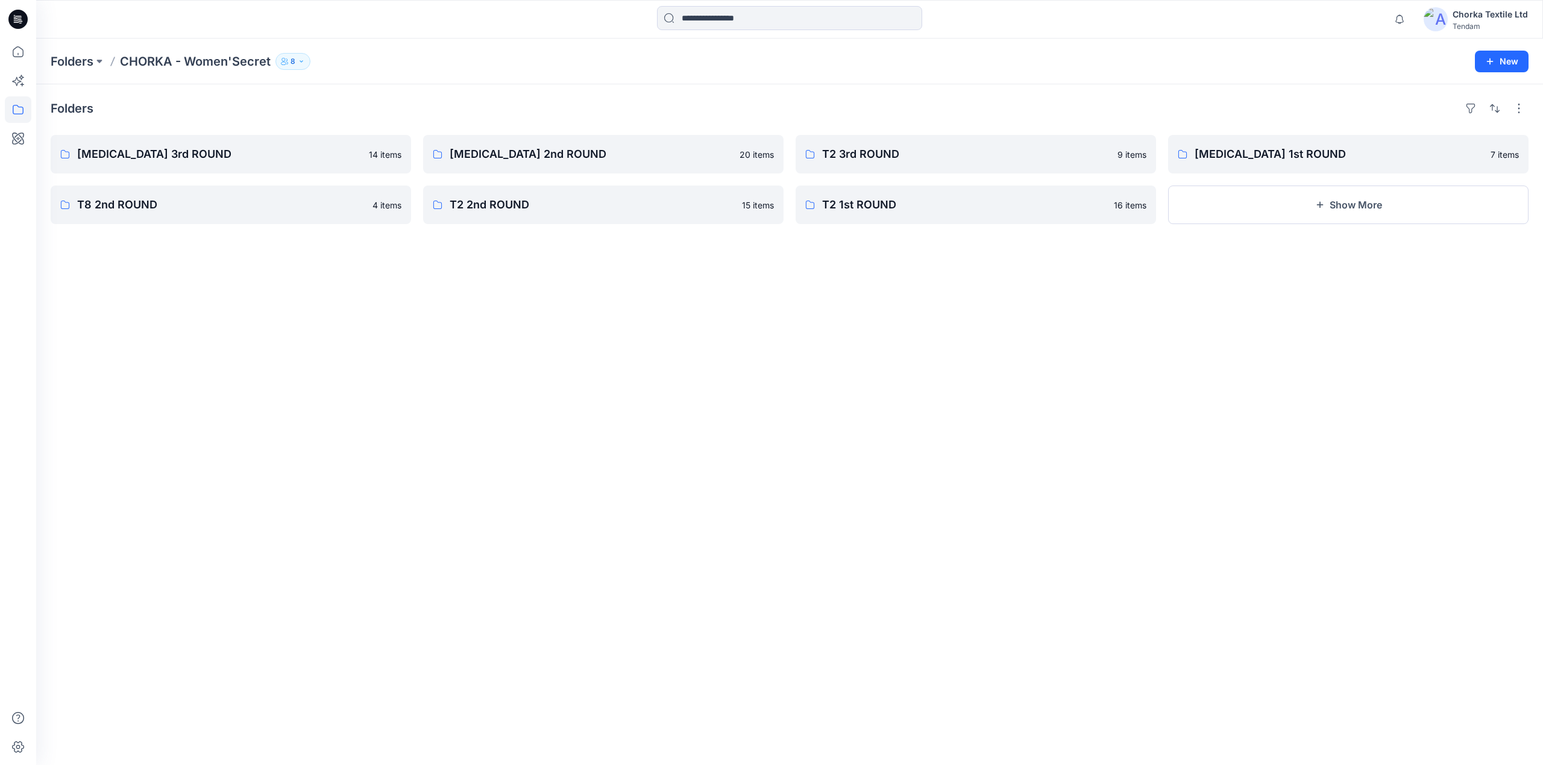
click at [300, 61] on icon "button" at bounding box center [301, 61] width 7 height 7
click at [365, 131] on button "External 1" at bounding box center [387, 134] width 72 height 31
click at [302, 131] on button "Internal 7" at bounding box center [315, 134] width 71 height 31
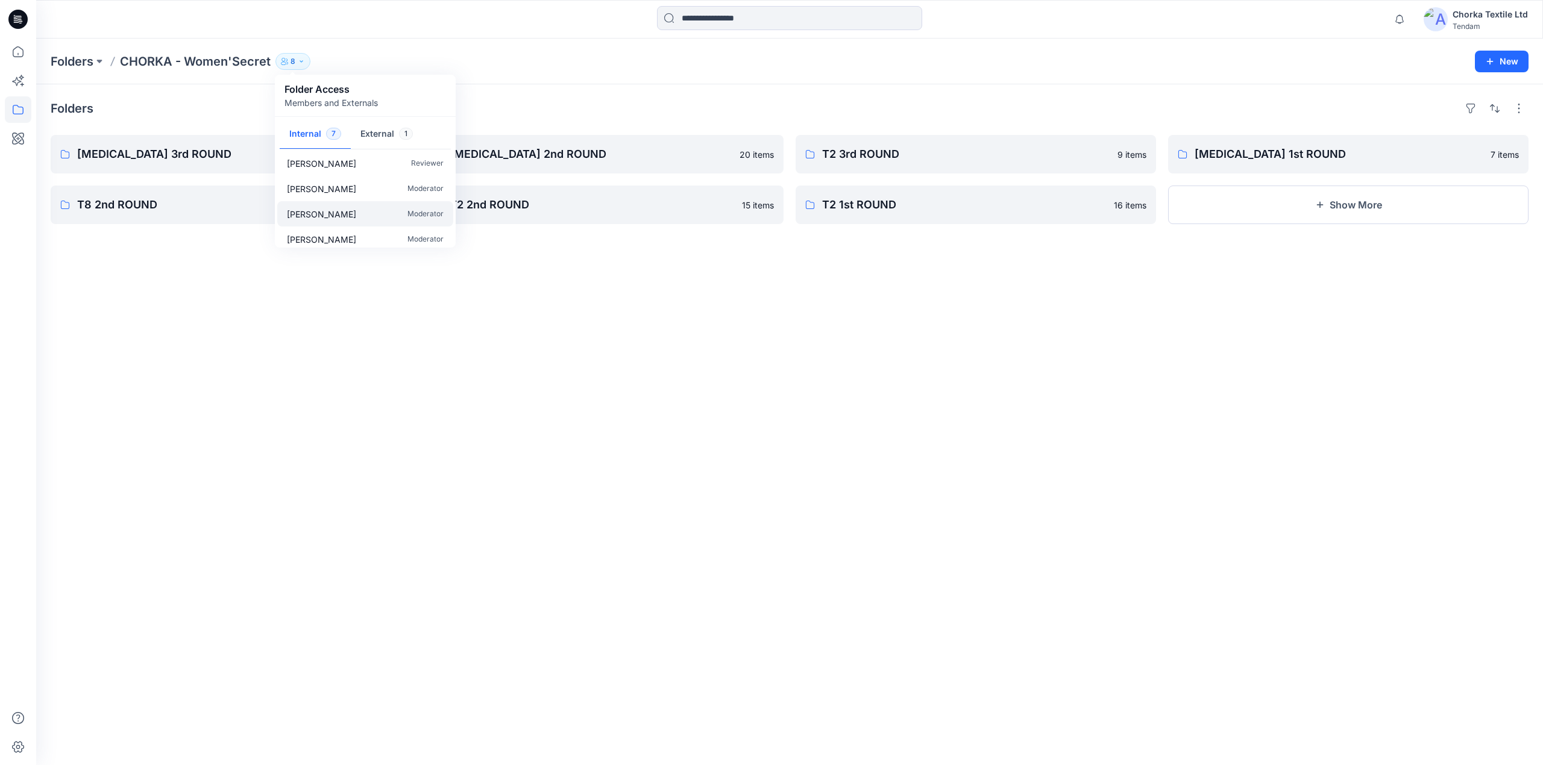
scroll to position [87, 0]
click at [377, 131] on button "External 1" at bounding box center [387, 134] width 72 height 31
click at [310, 126] on button "Internal 7" at bounding box center [315, 134] width 71 height 31
click at [967, 422] on div "Folders [MEDICAL_DATA] 3rd ROUND 14 items T8 2nd ROUND 4 items [MEDICAL_DATA] 2…" at bounding box center [789, 424] width 1507 height 681
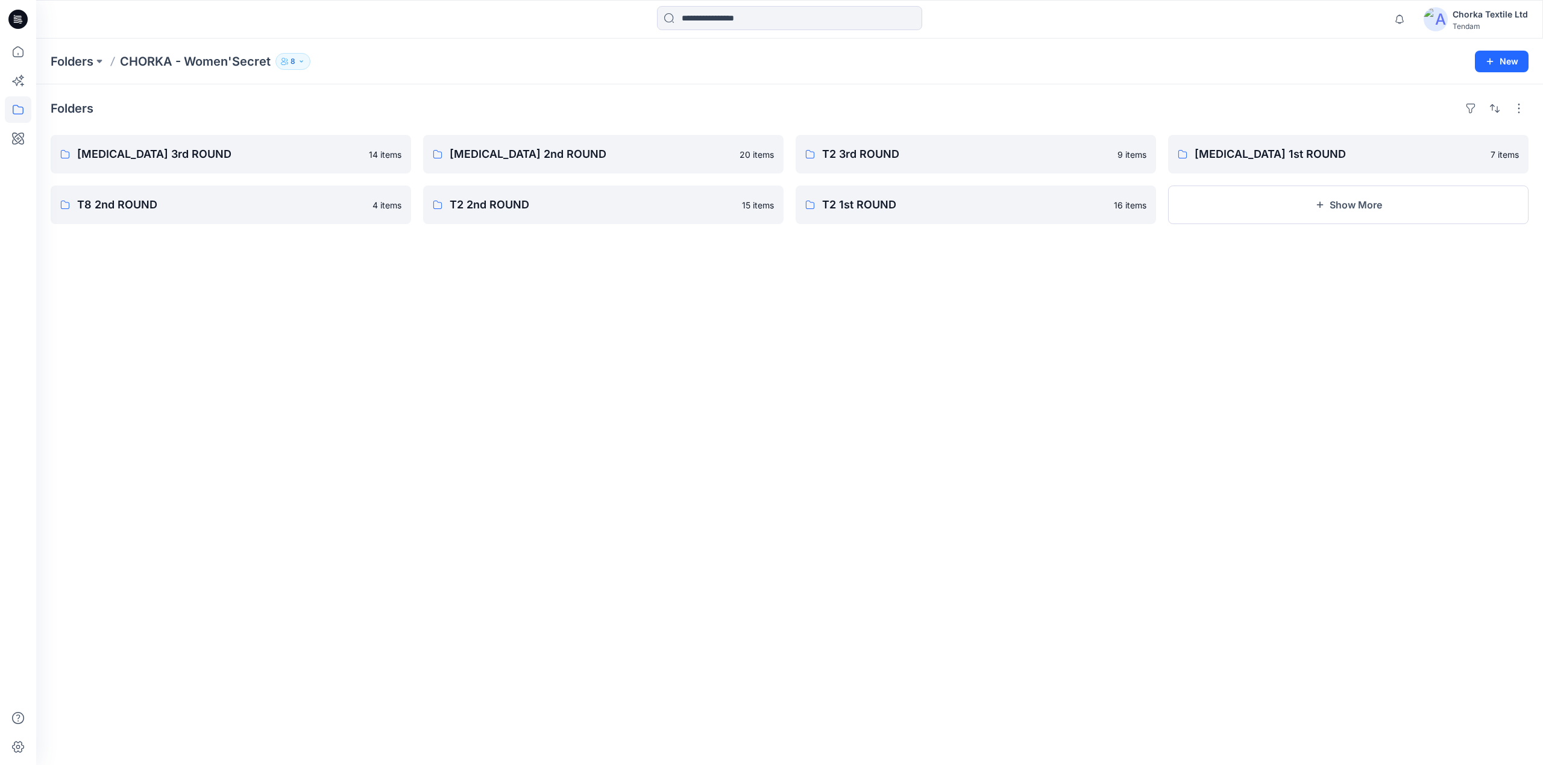
click at [297, 63] on button "8" at bounding box center [292, 61] width 35 height 17
click at [775, 377] on div "Folders [MEDICAL_DATA] 3rd ROUND 14 items T8 2nd ROUND 4 items [MEDICAL_DATA] 2…" at bounding box center [789, 424] width 1507 height 681
